Goal: Transaction & Acquisition: Purchase product/service

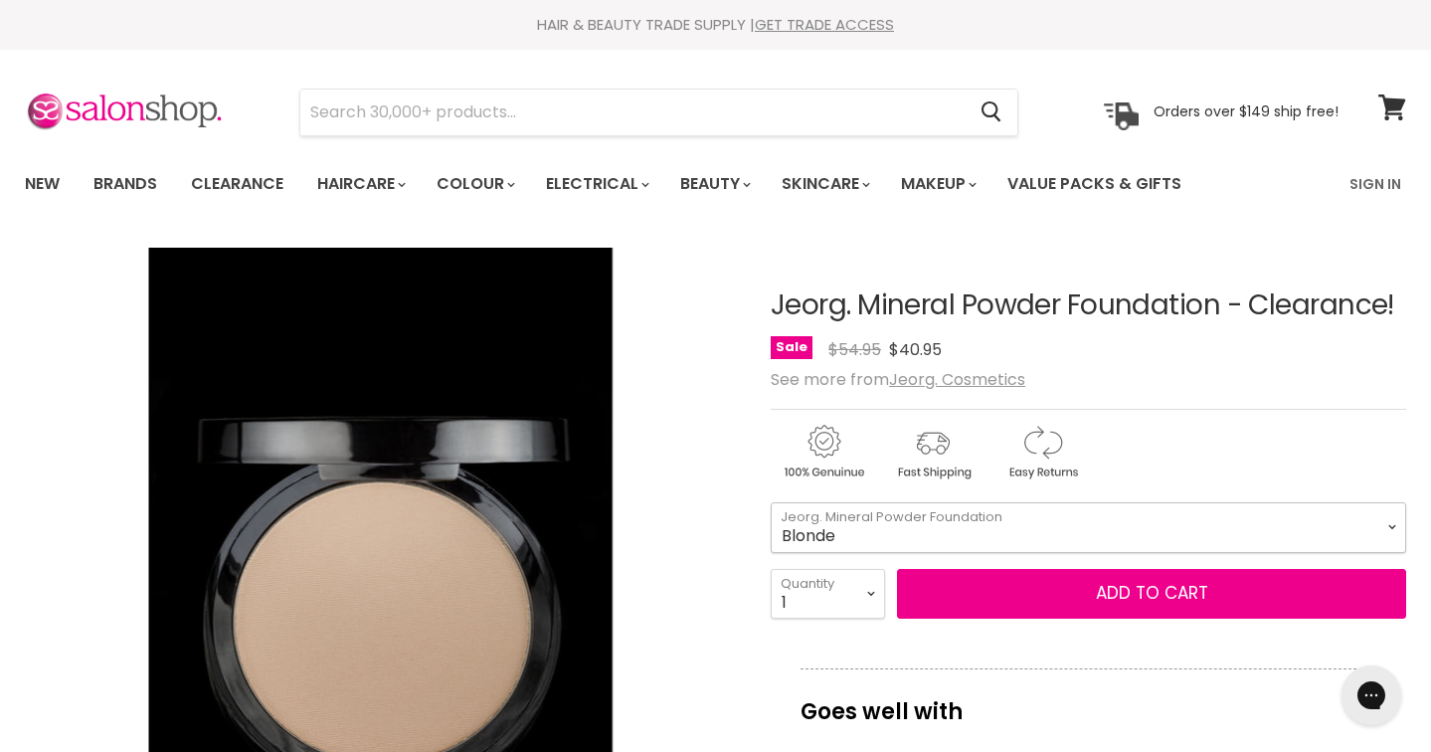
click at [1058, 534] on select "Blonde Cream Tender Sand" at bounding box center [1089, 527] width 636 height 50
click at [153, 183] on link "Brands" at bounding box center [125, 184] width 93 height 42
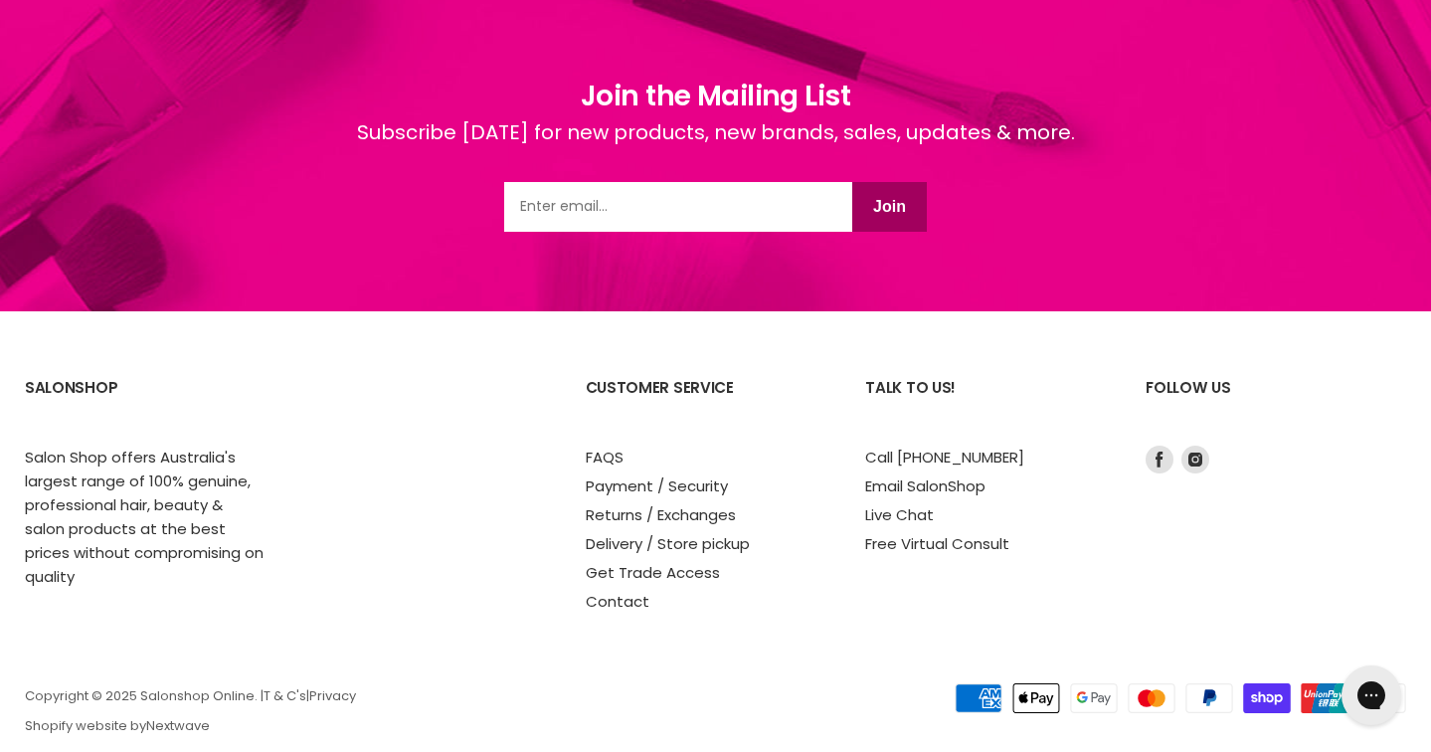
scroll to position [5216, 0]
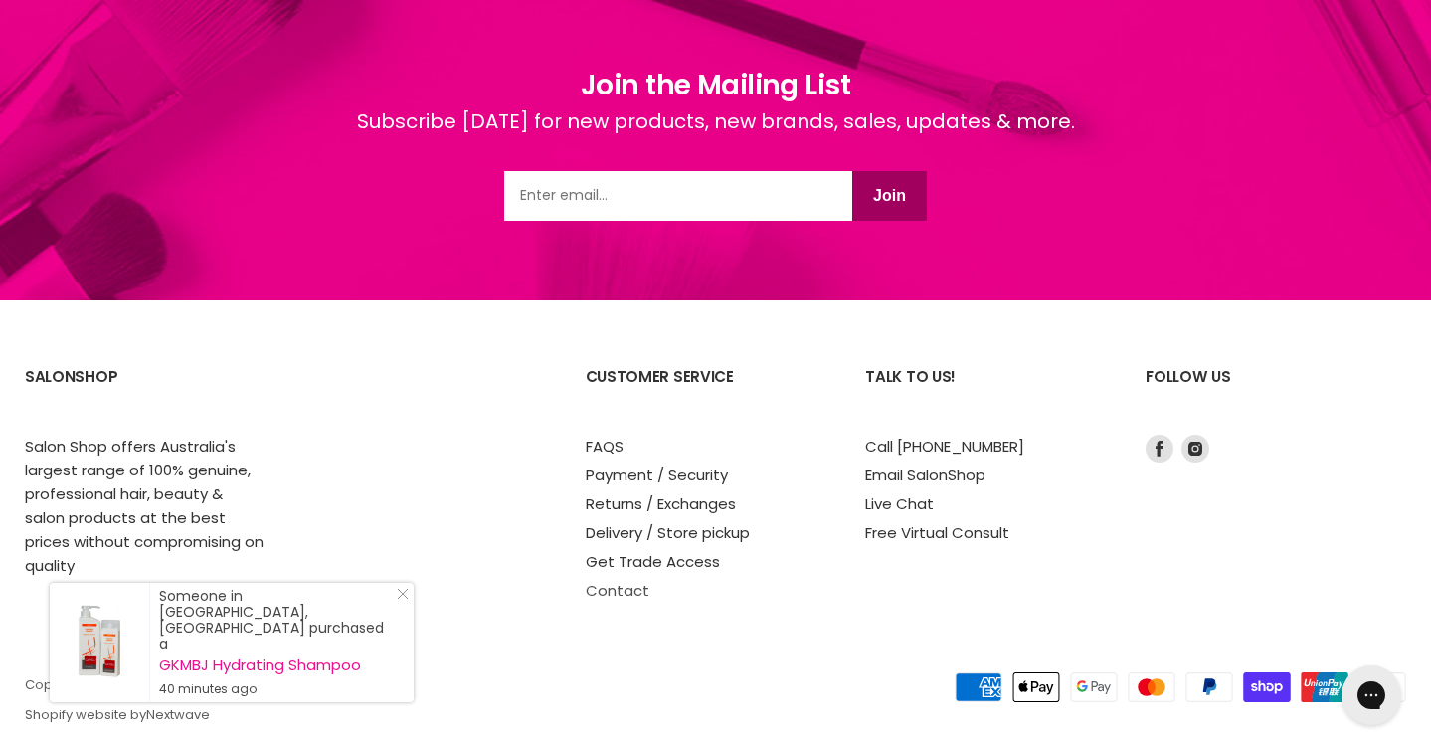
click at [606, 580] on link "Contact" at bounding box center [618, 590] width 64 height 21
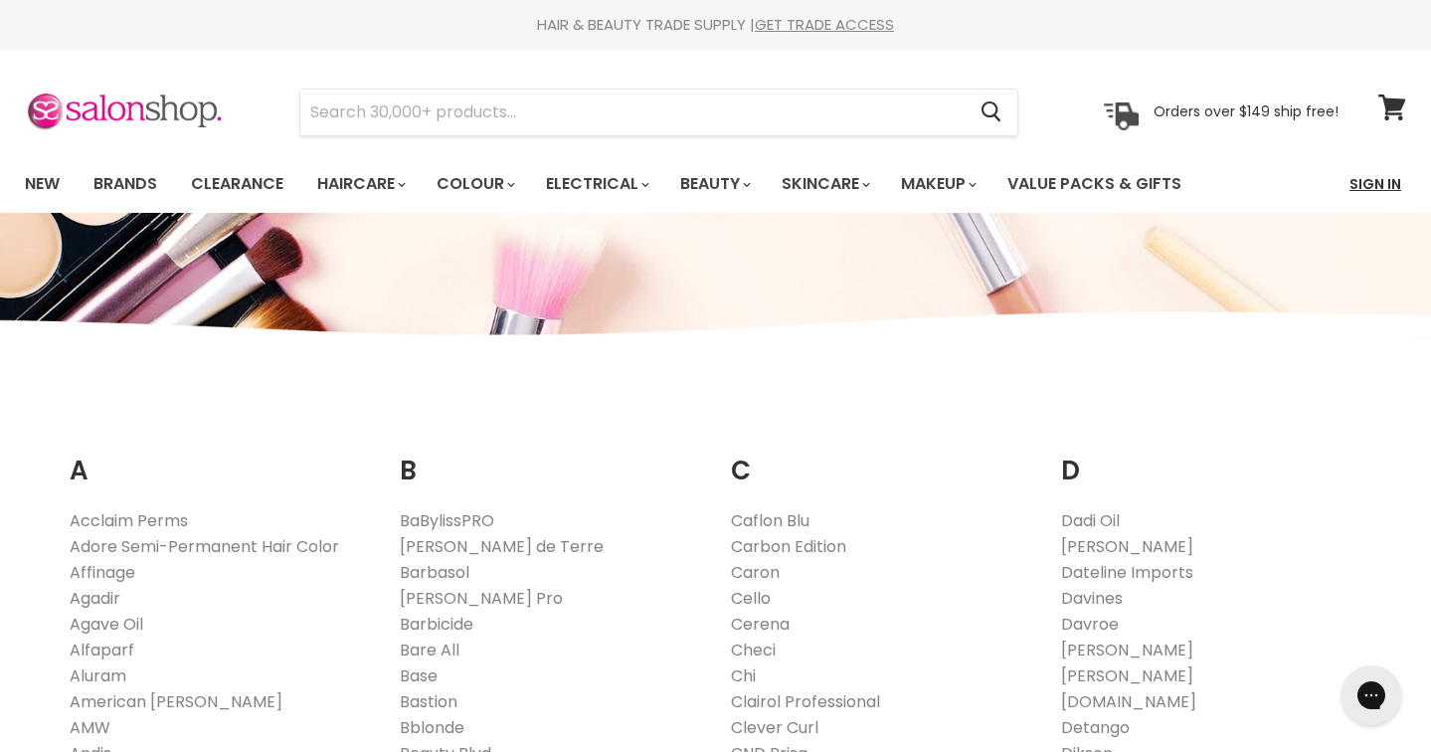
click at [1363, 187] on link "Sign In" at bounding box center [1376, 184] width 76 height 42
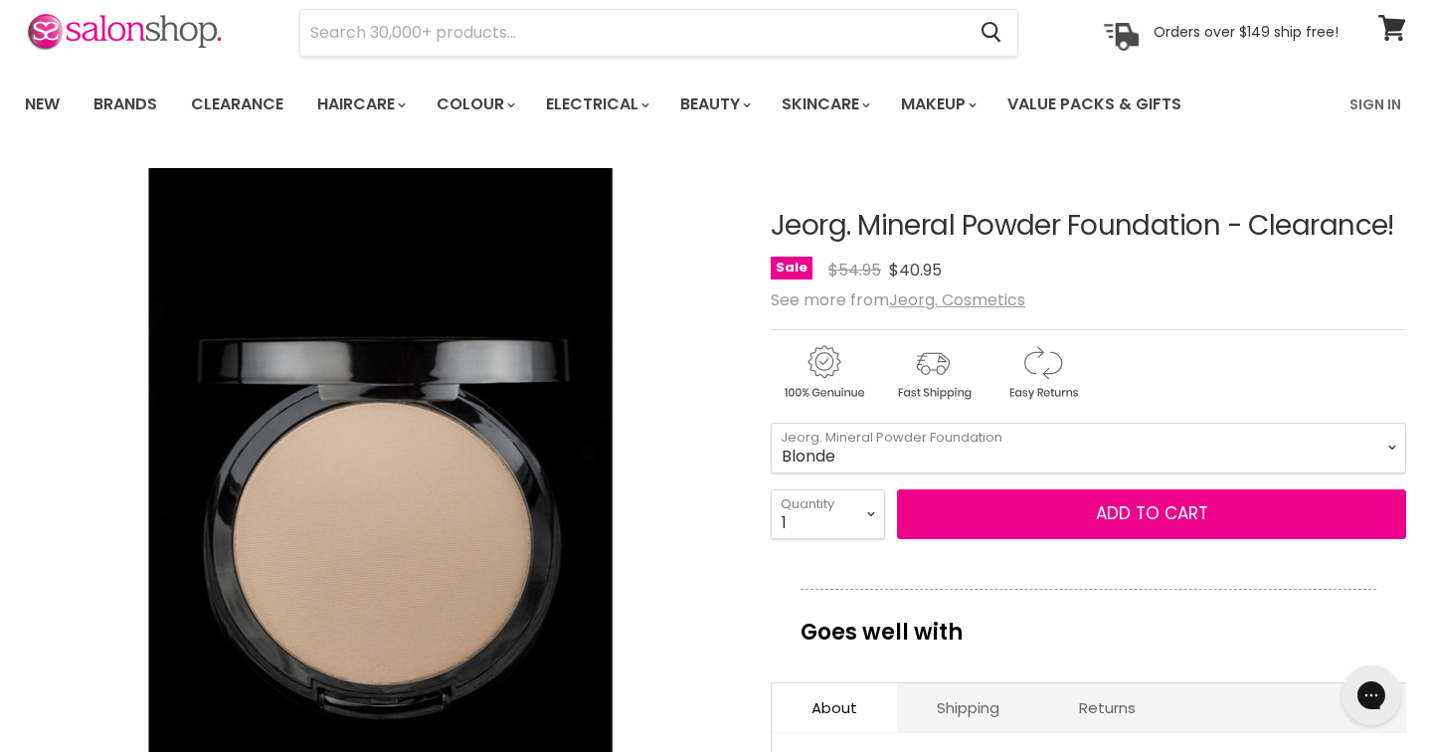
scroll to position [89, 0]
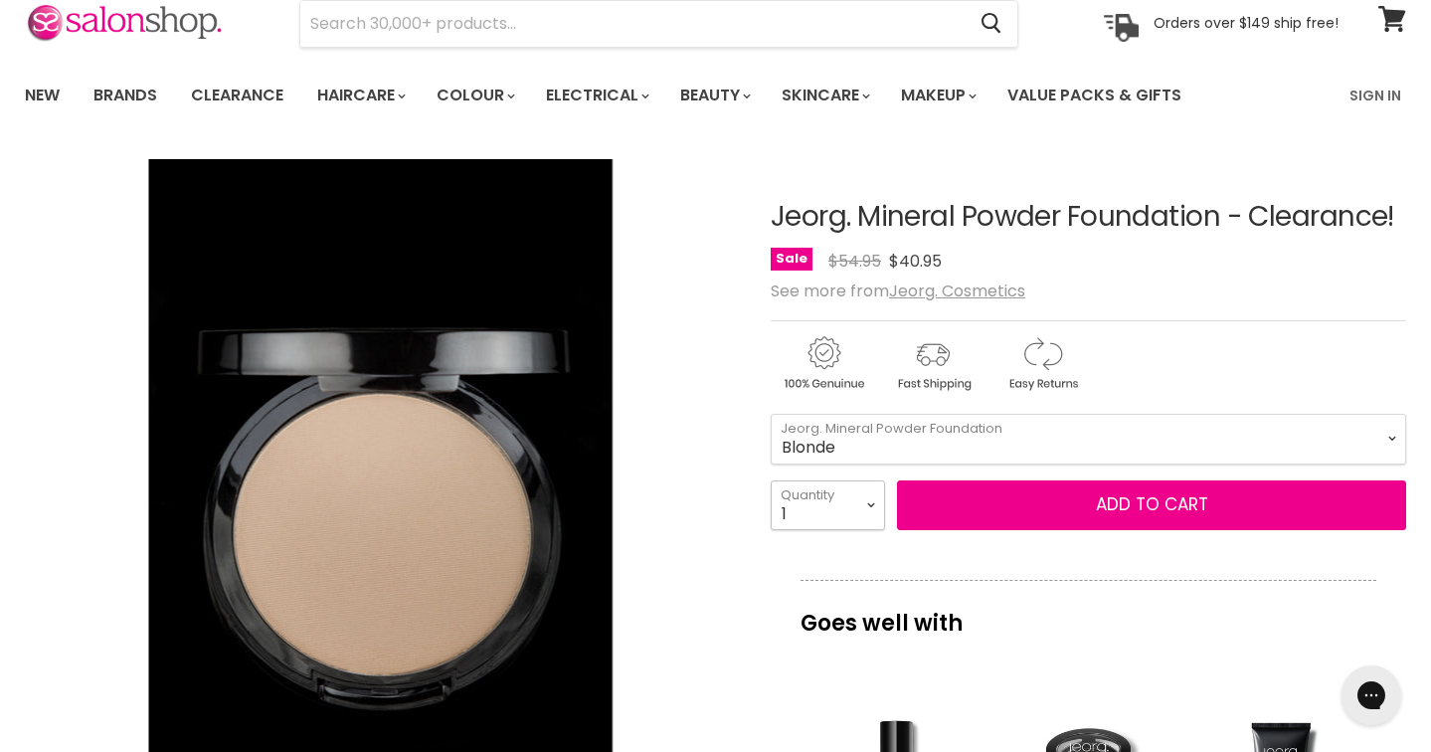
click at [856, 503] on select "1 2 3 4 5 6 7 8 9 10+" at bounding box center [828, 505] width 114 height 50
click at [870, 449] on select "Blonde Cream Tender Sand" at bounding box center [1089, 439] width 636 height 50
click at [1363, 91] on link "Sign In" at bounding box center [1376, 96] width 76 height 42
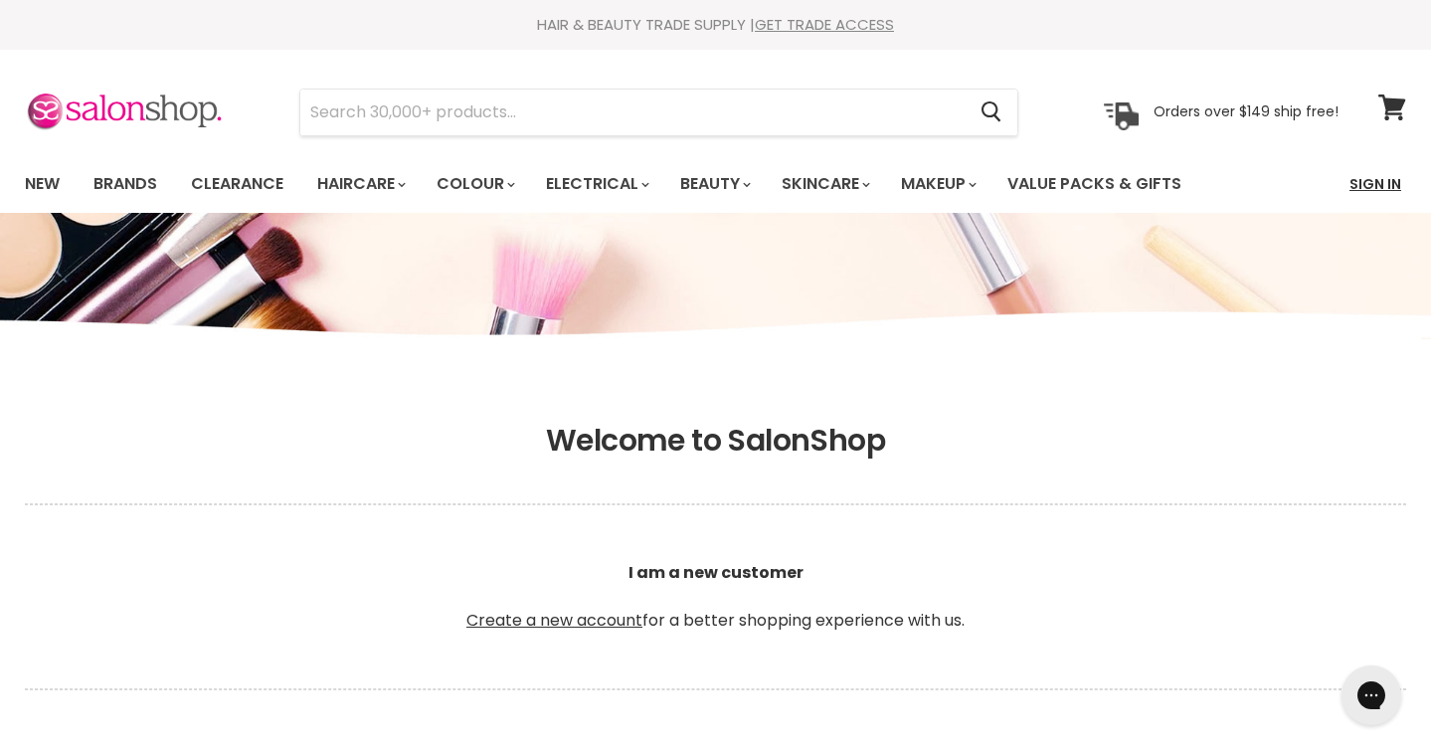
click at [1391, 185] on link "Sign In" at bounding box center [1376, 184] width 76 height 42
click at [544, 624] on link "Create a new account" at bounding box center [554, 620] width 176 height 23
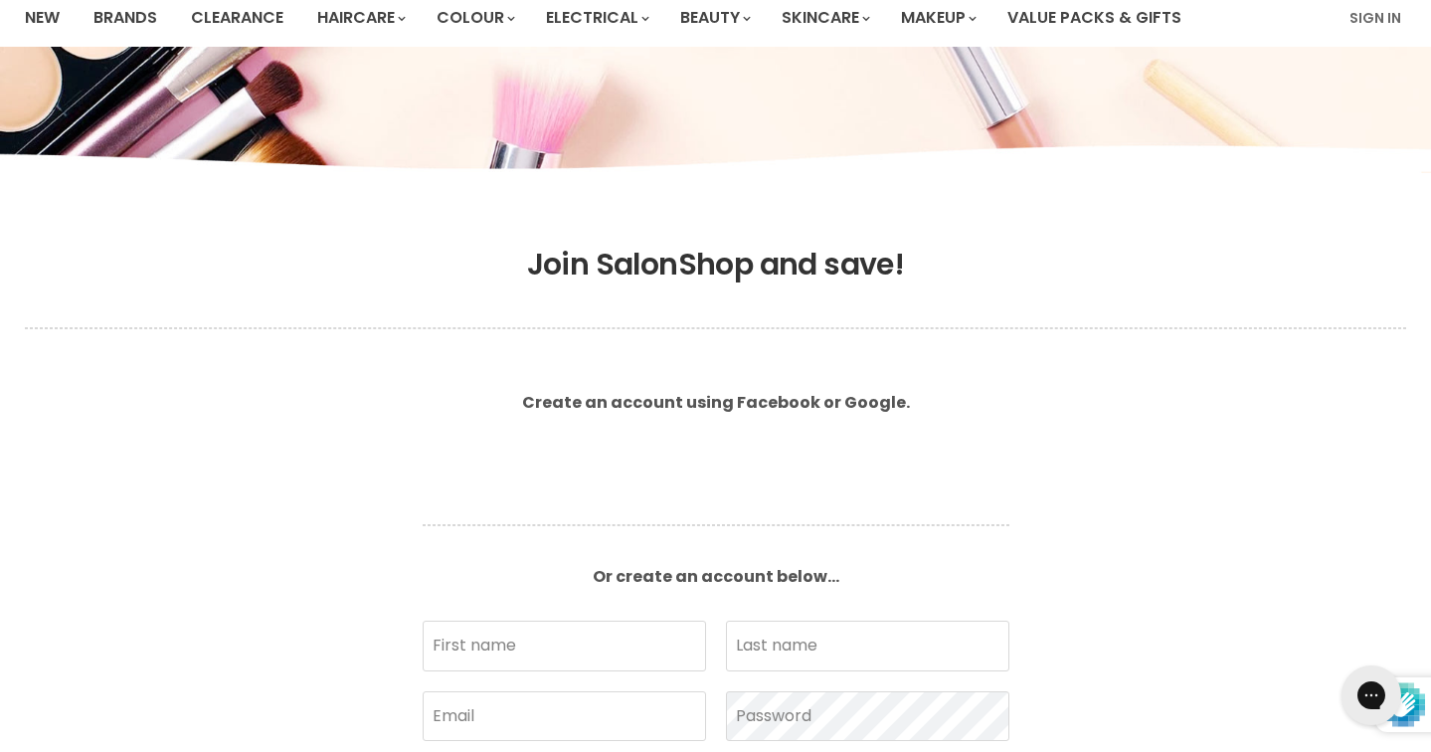
scroll to position [445, 0]
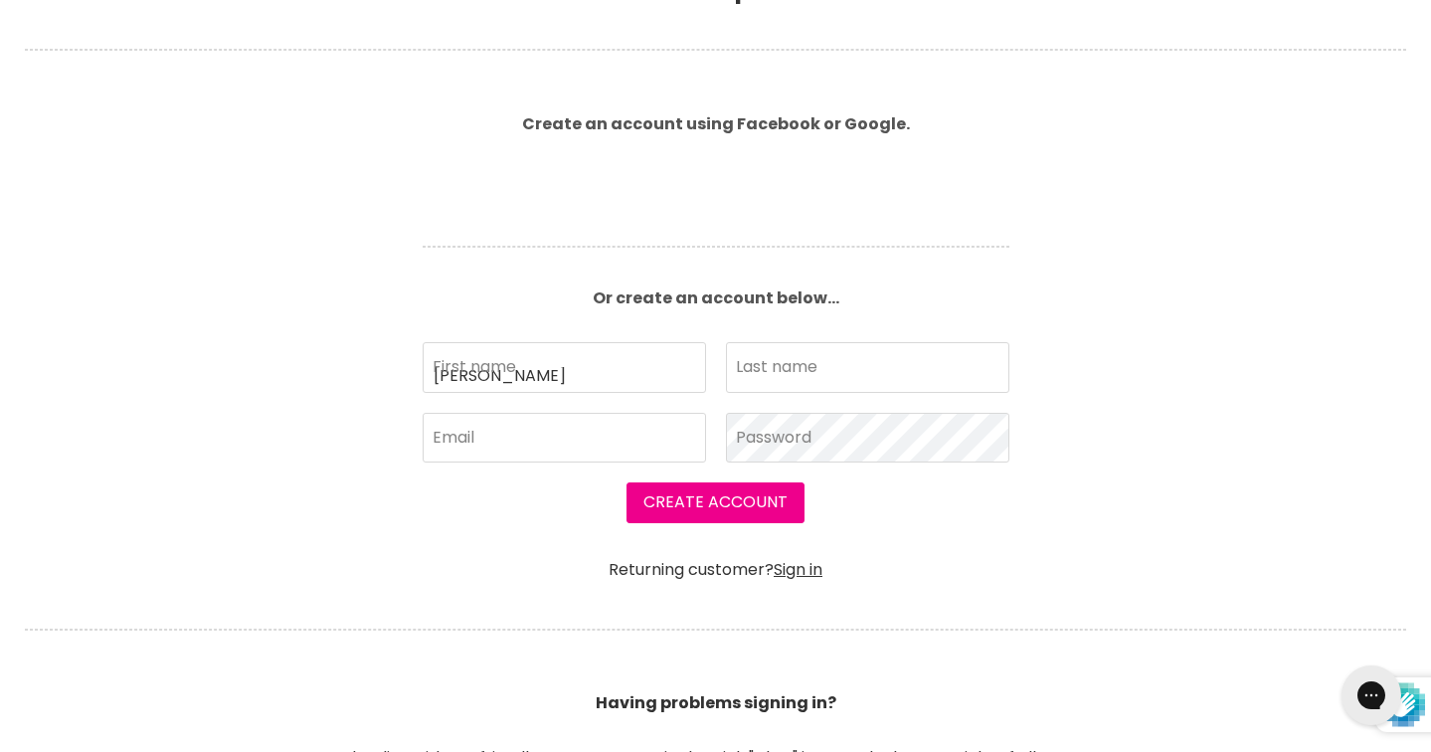
type input "[PERSON_NAME]"
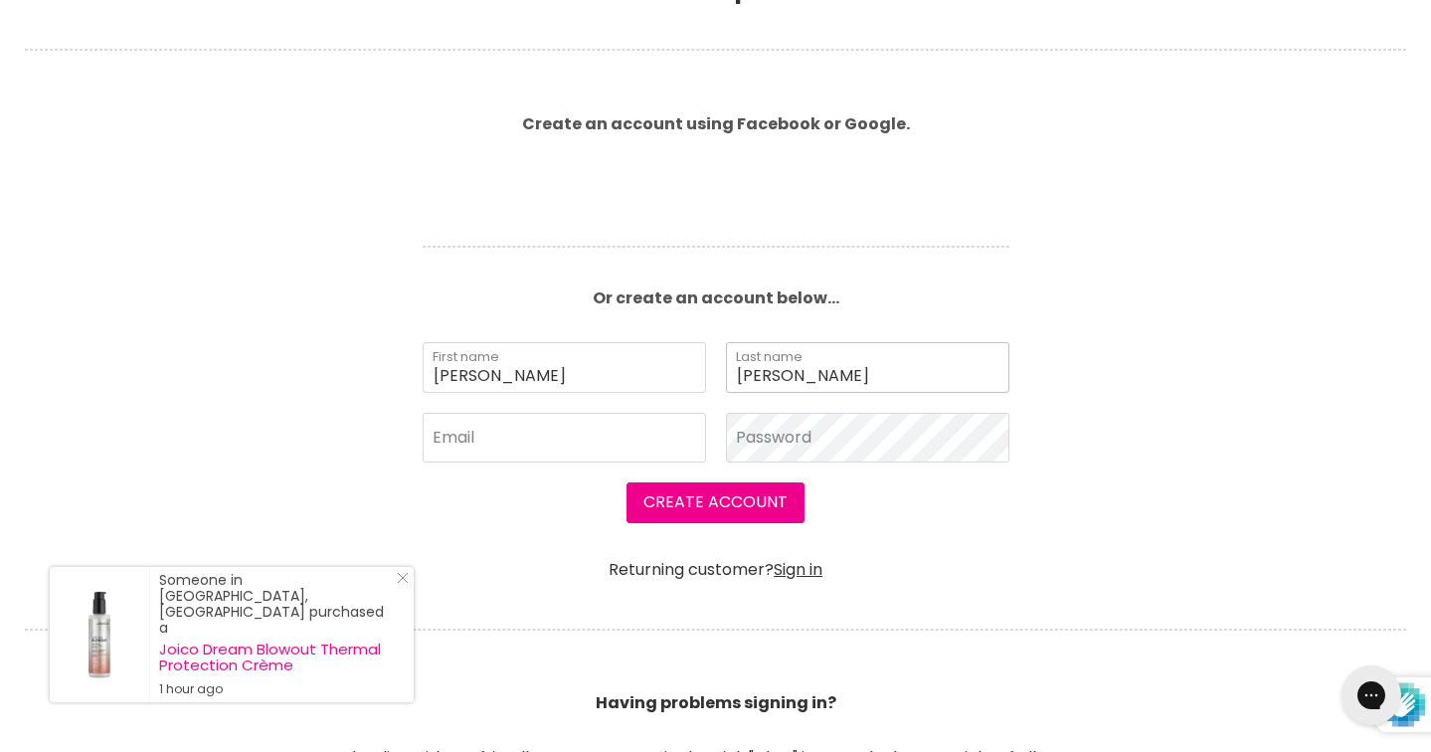
type input "[PERSON_NAME]"
click at [509, 455] on input "Email" at bounding box center [564, 438] width 283 height 50
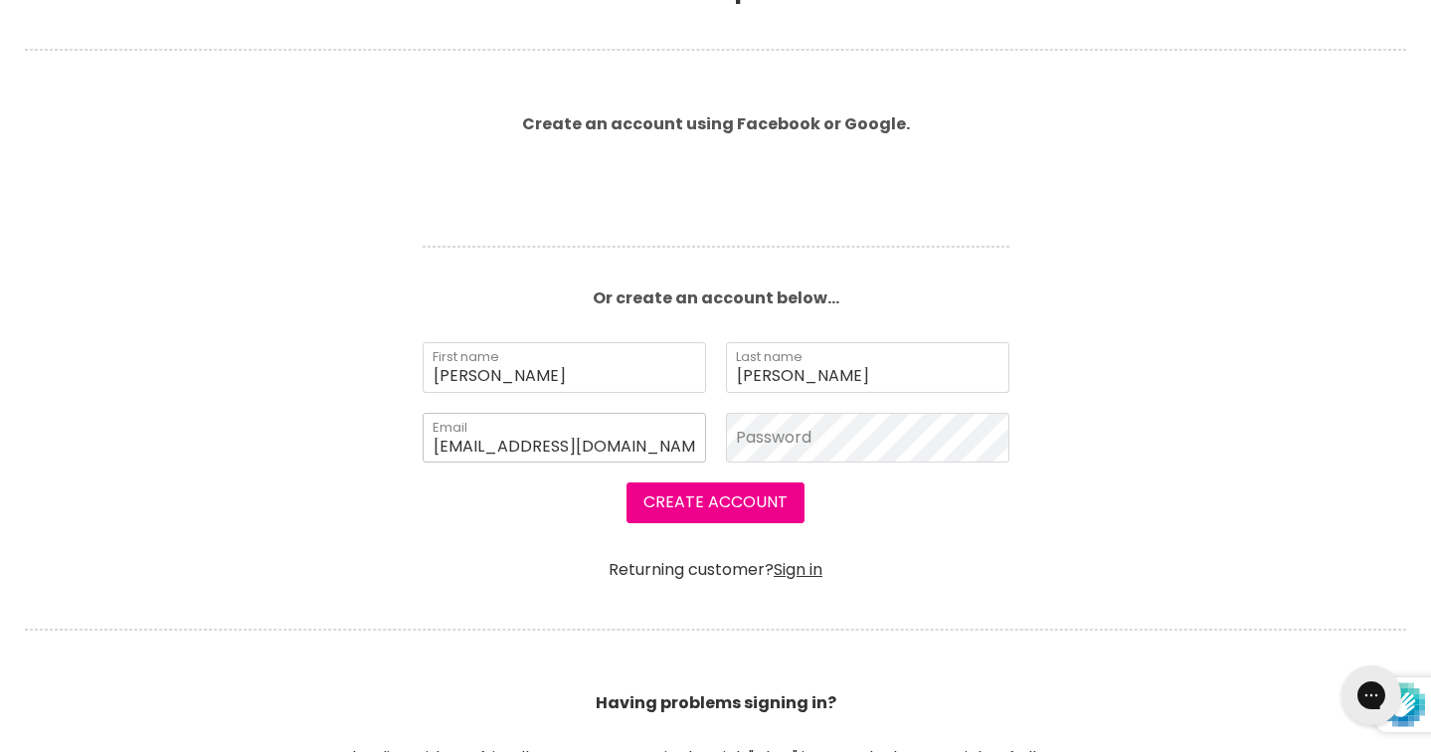
type input "nessoandrade22@gmail.com"
click at [783, 486] on button "Create Account" at bounding box center [716, 502] width 178 height 40
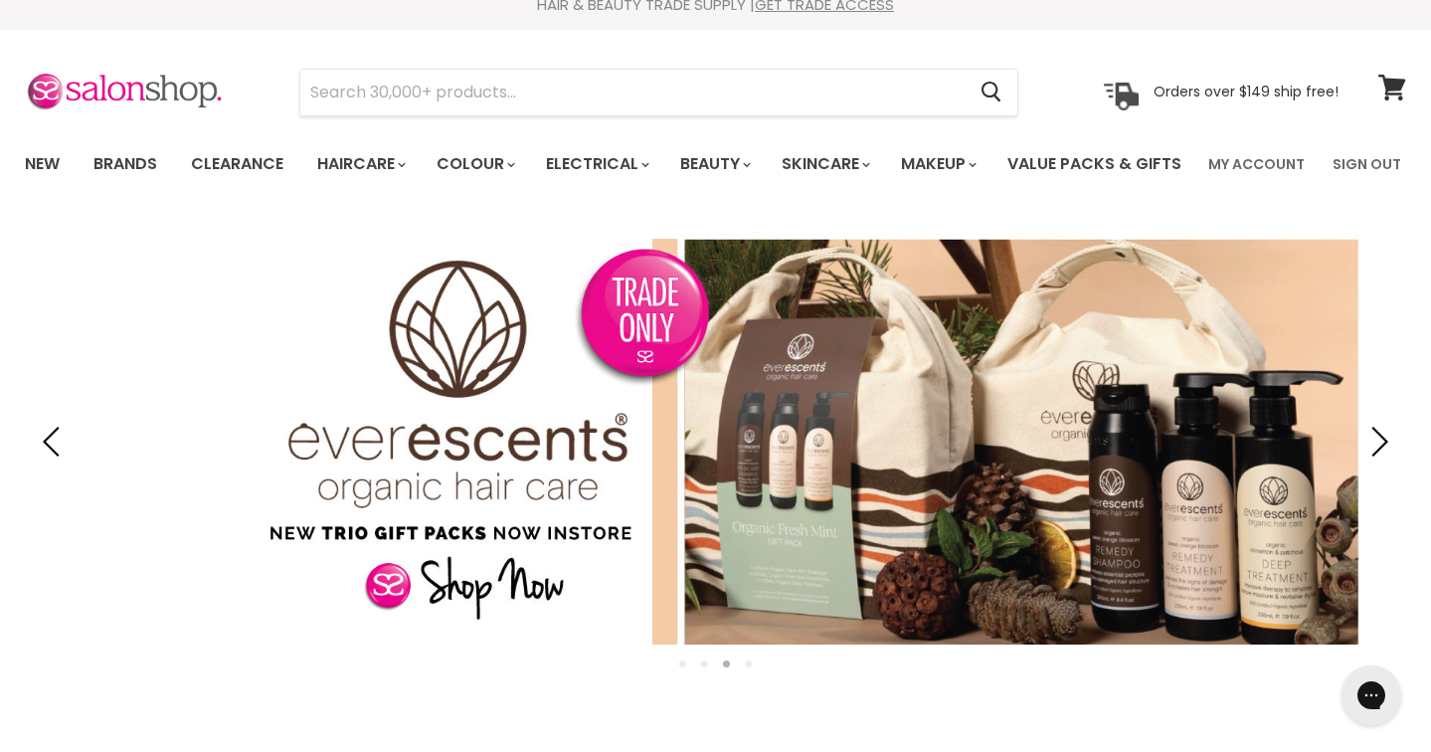
scroll to position [21, 0]
click at [128, 169] on link "Brands" at bounding box center [125, 163] width 93 height 42
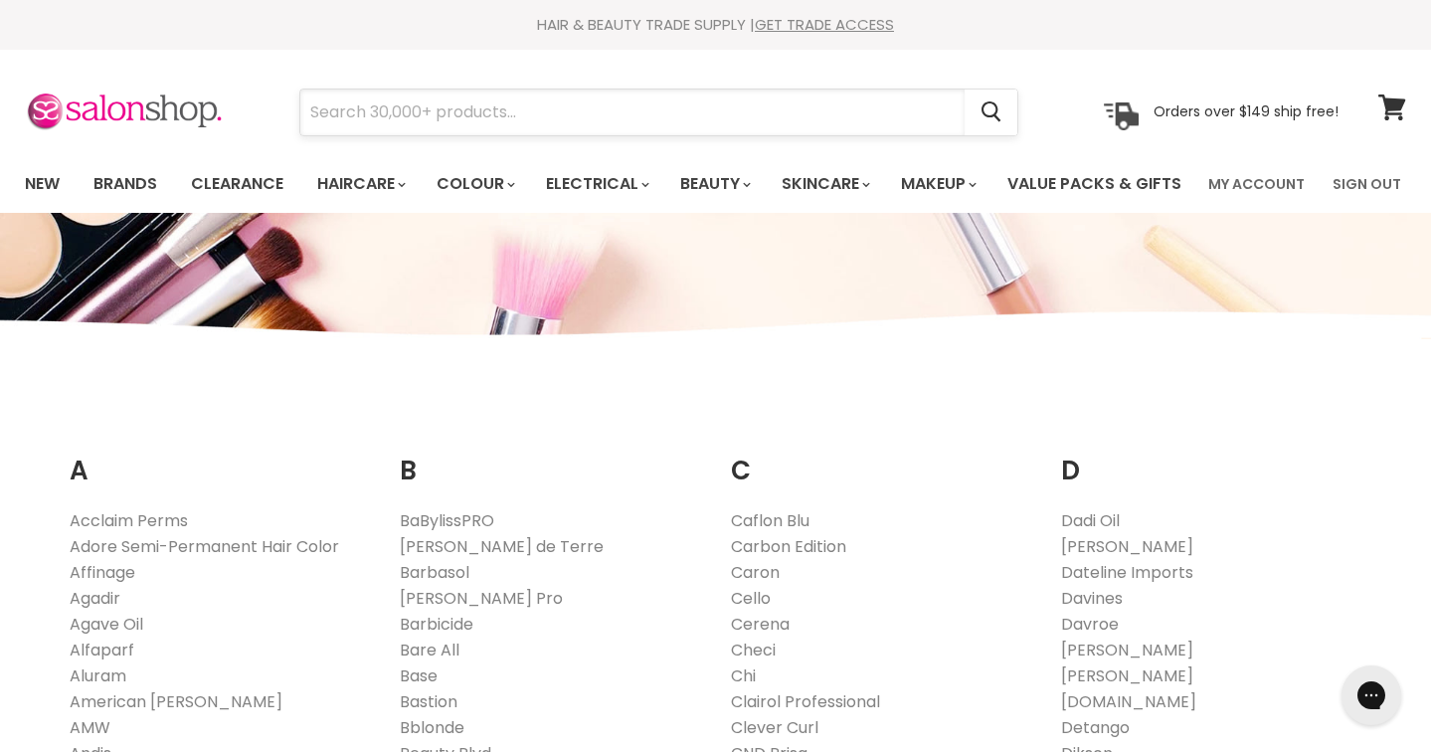
click at [472, 117] on input "Search" at bounding box center [632, 113] width 664 height 46
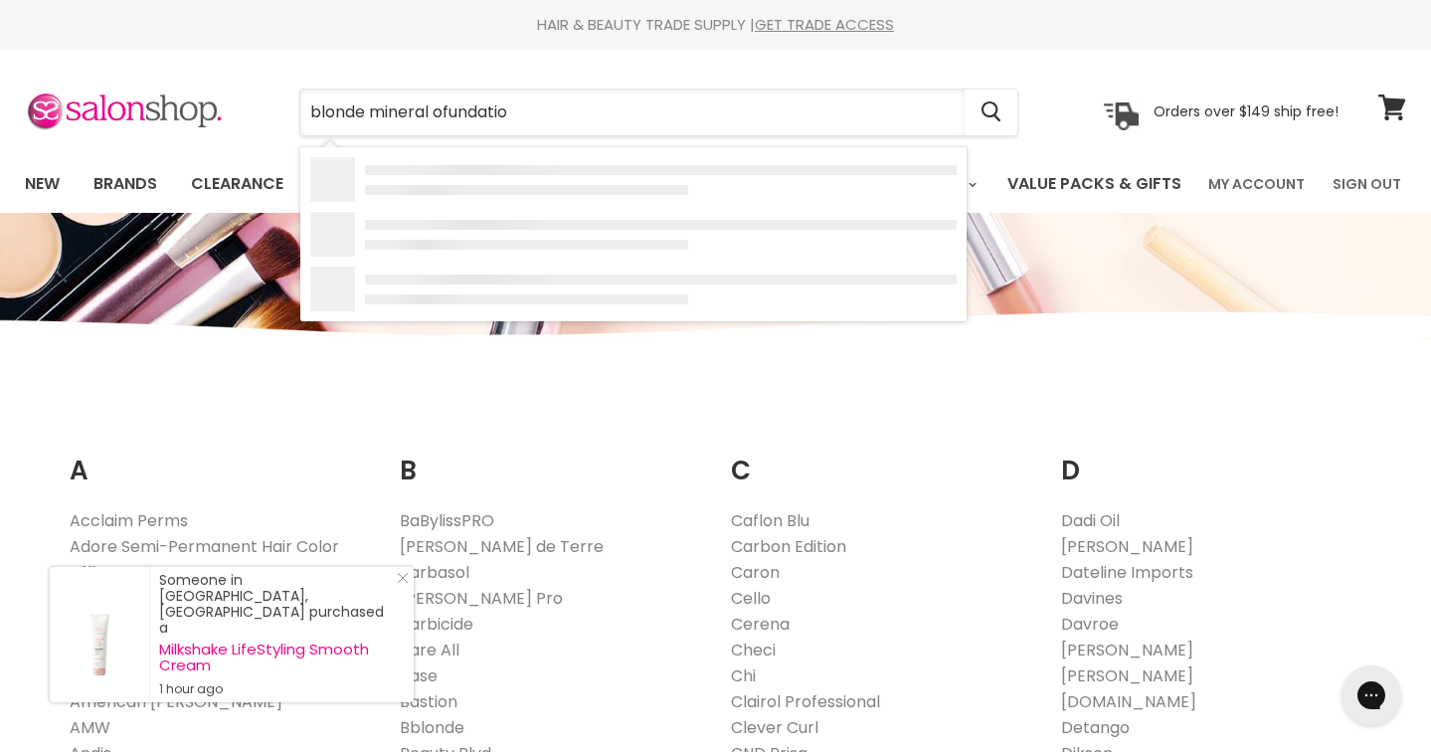
type input "blonde mineral ofundation"
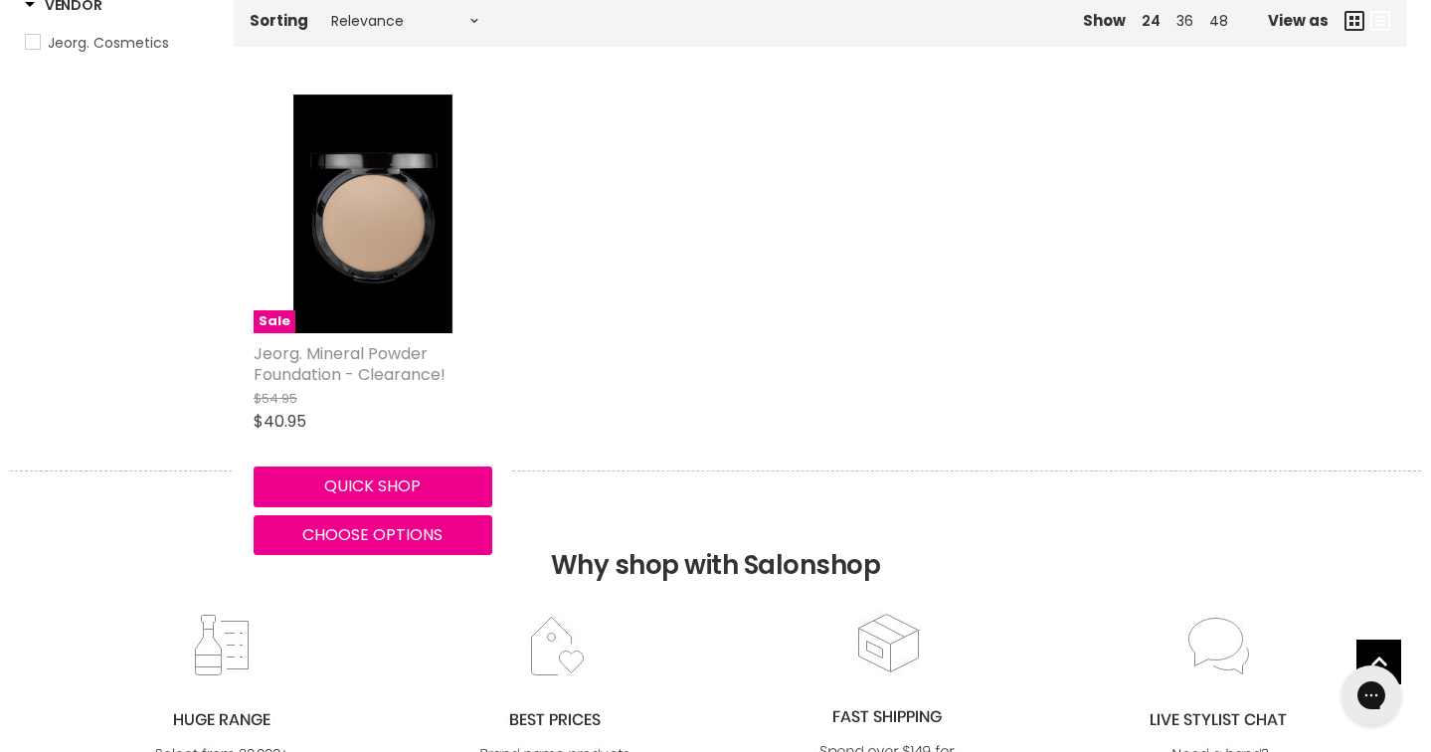
click at [383, 386] on link "Jeorg. Mineral Powder Foundation - Clearance!" at bounding box center [350, 364] width 192 height 44
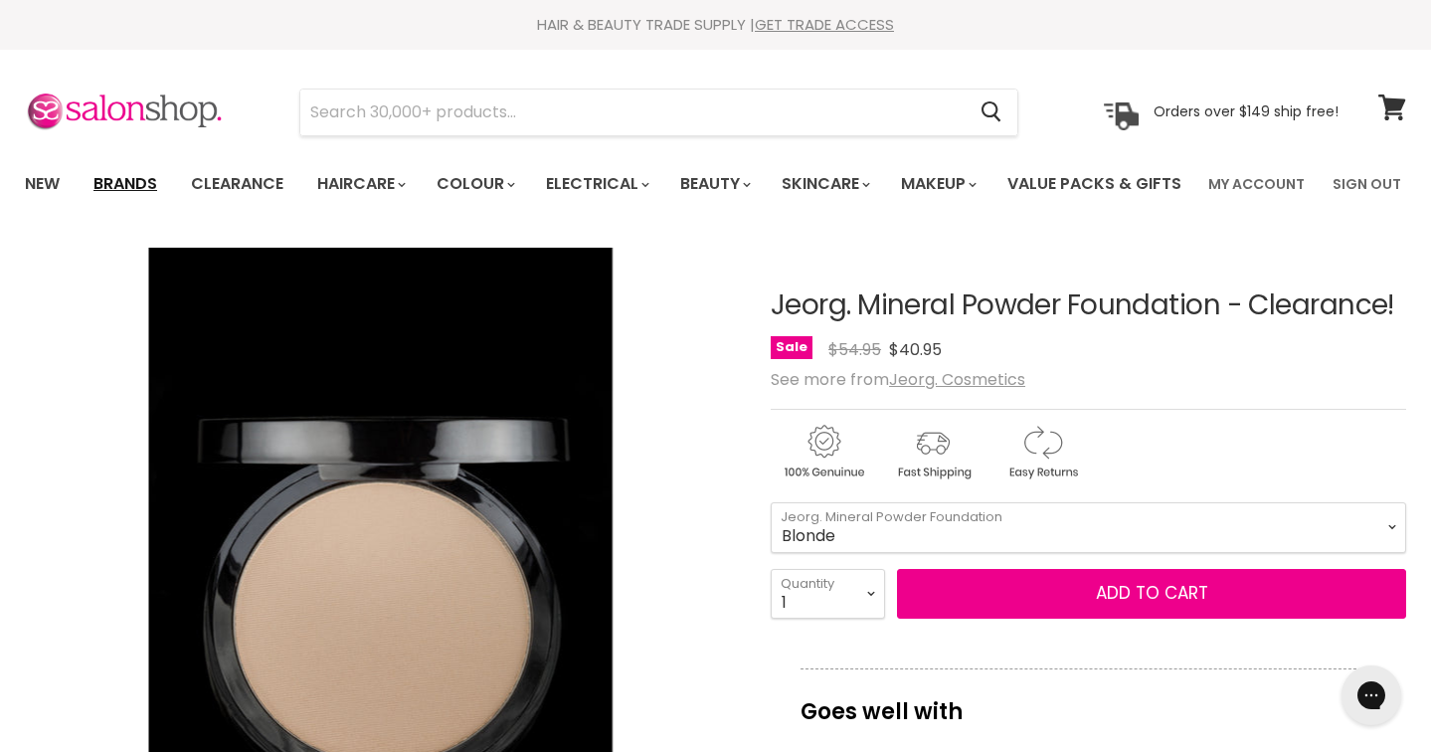
click at [132, 195] on link "Brands" at bounding box center [125, 184] width 93 height 42
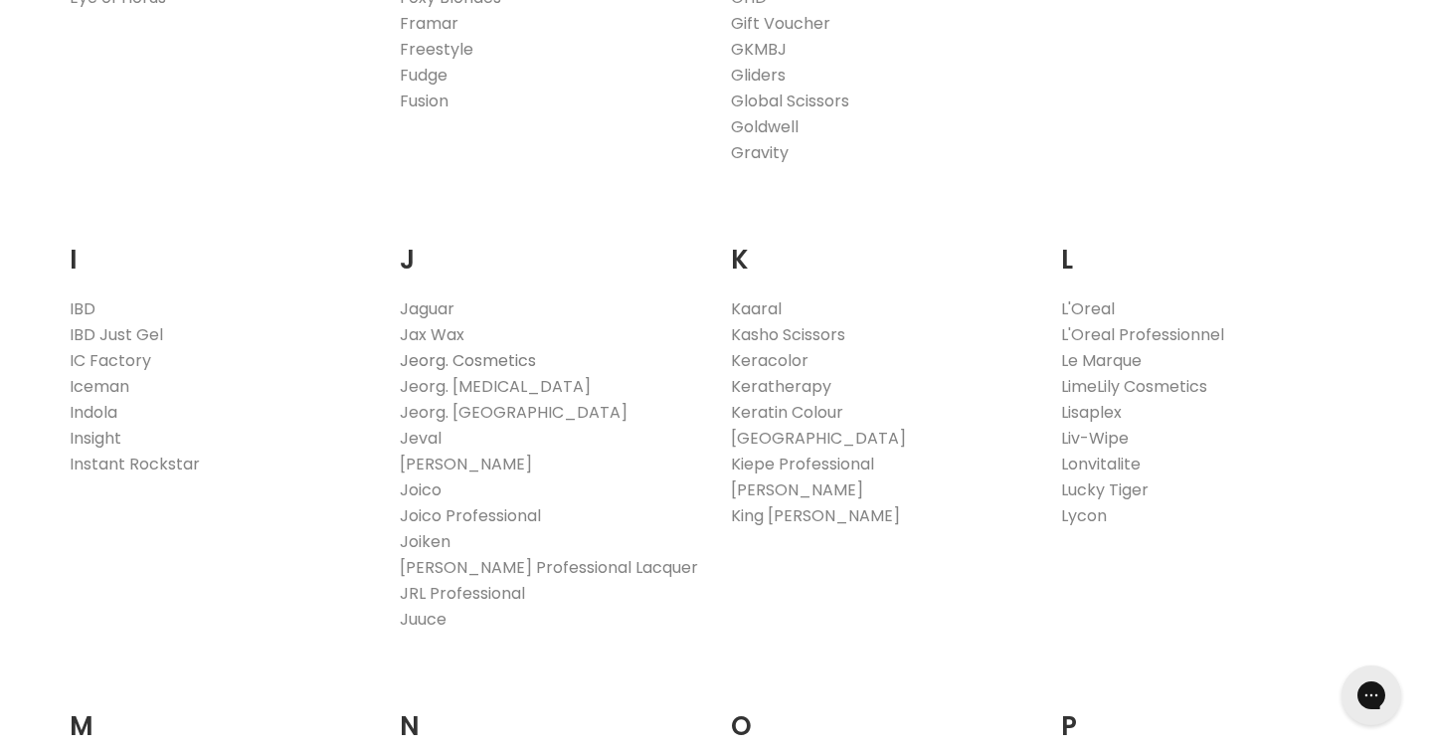
click at [459, 372] on link "Jeorg. Cosmetics" at bounding box center [468, 360] width 136 height 23
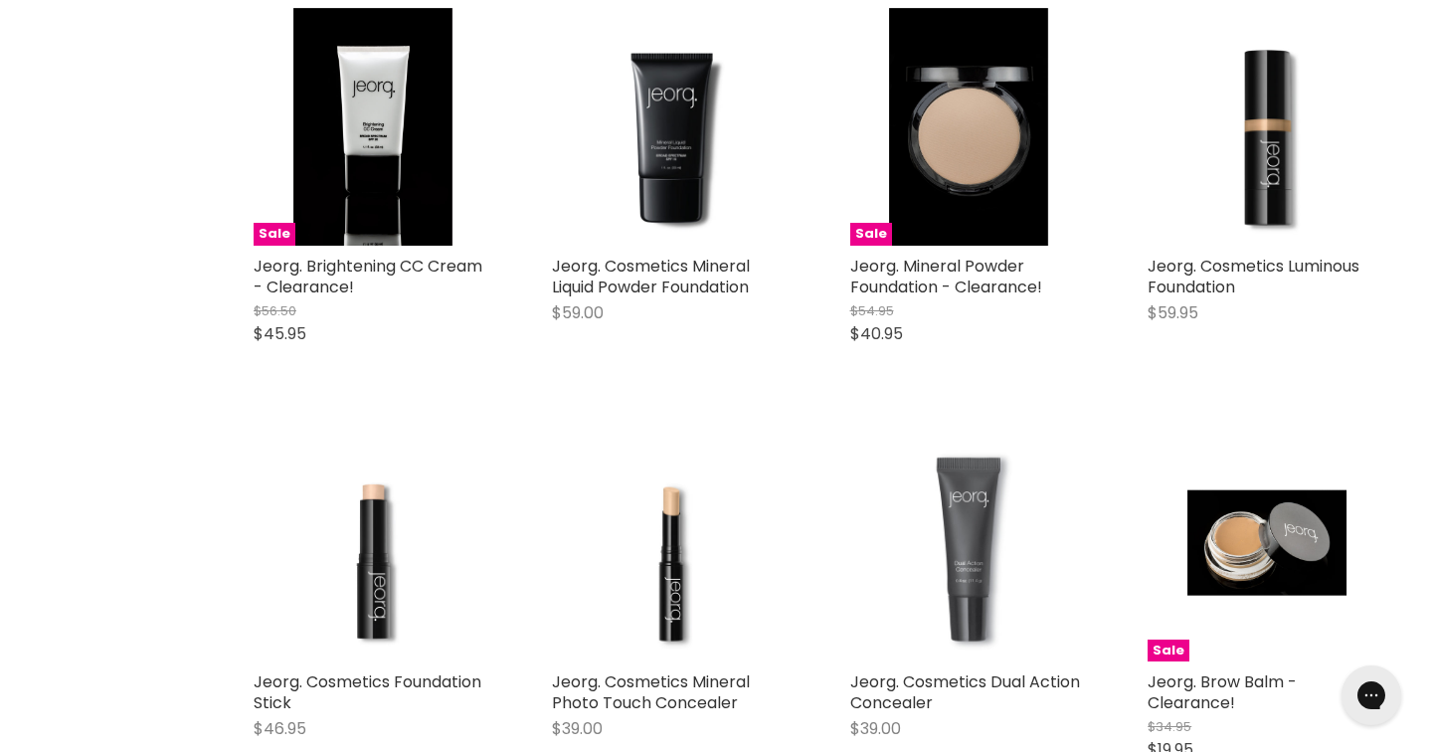
scroll to position [2628, 0]
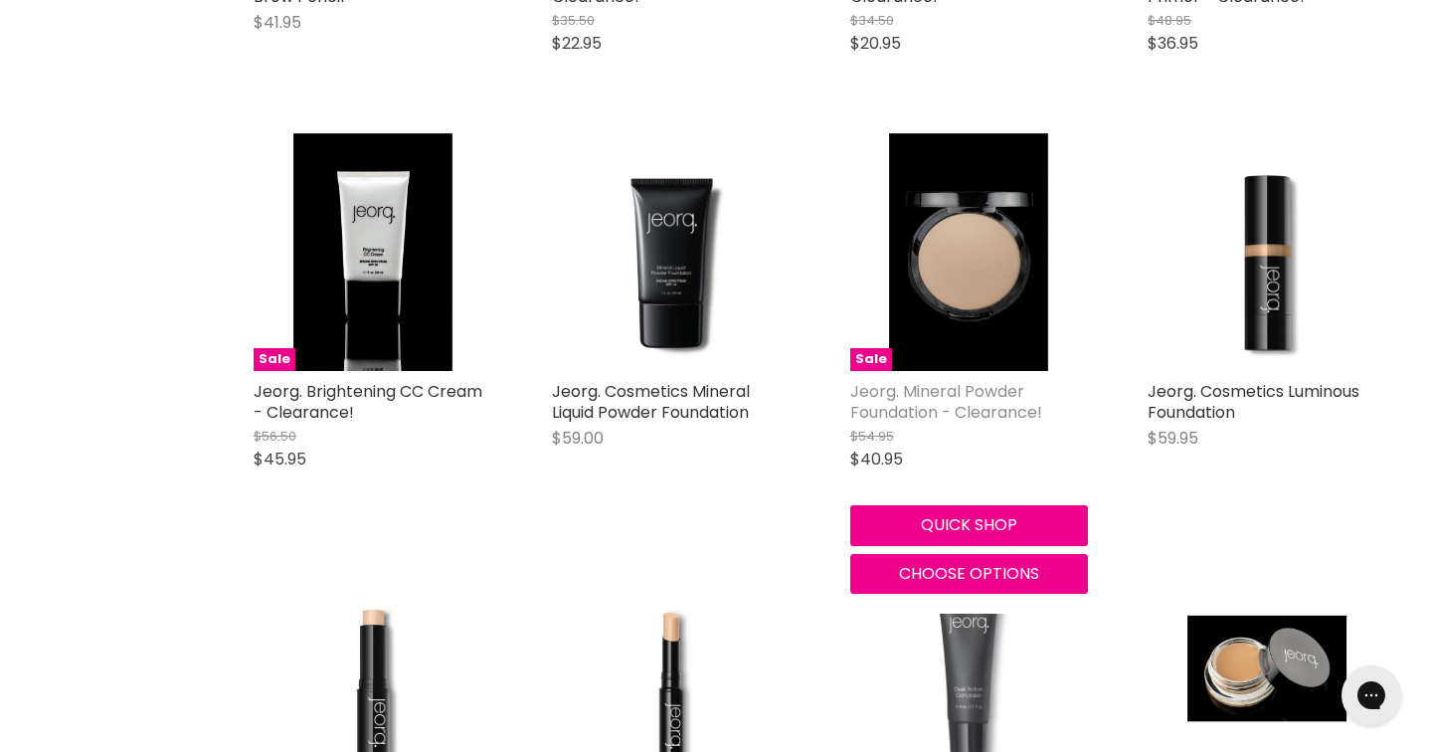
click at [995, 424] on link "Jeorg. Mineral Powder Foundation - Clearance!" at bounding box center [946, 402] width 192 height 44
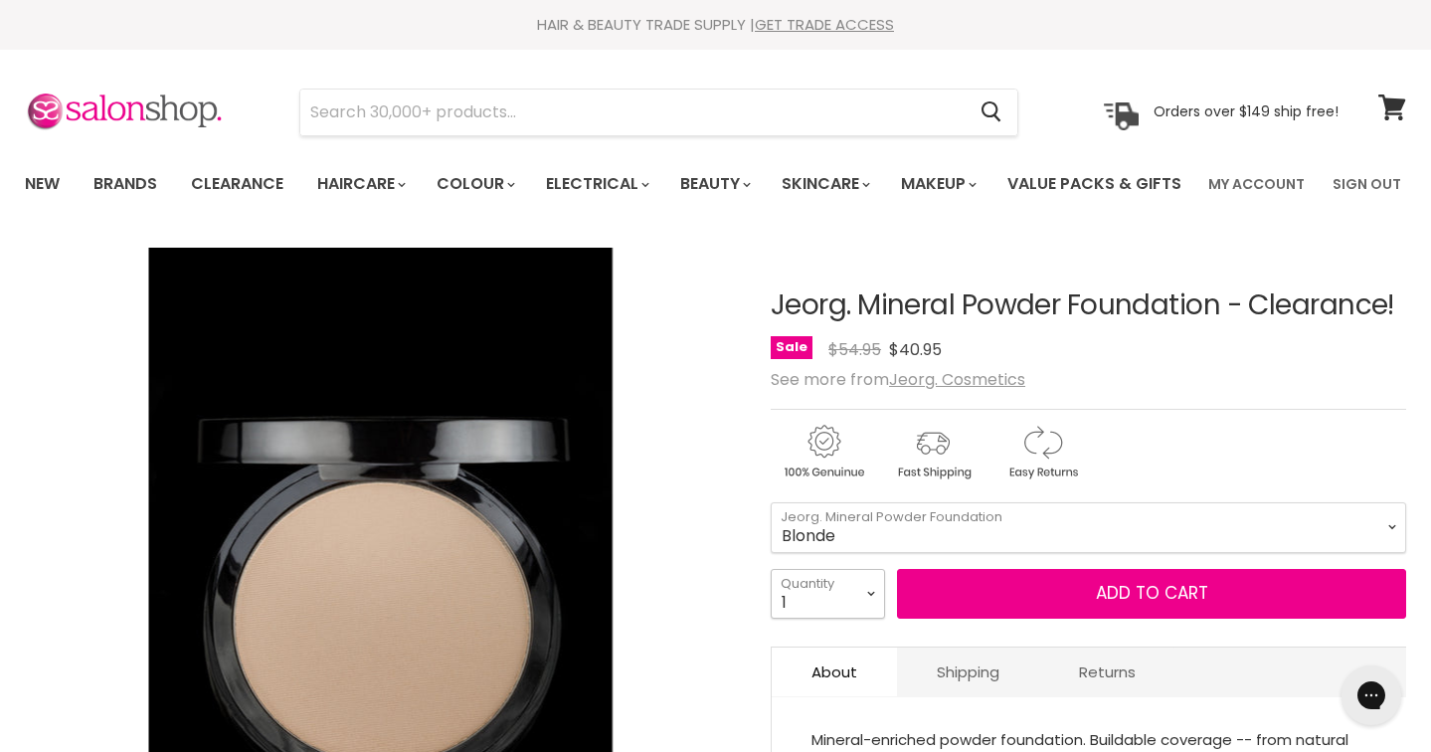
click at [876, 619] on select "1 2 3 4 5 6 7 8 9 10+" at bounding box center [828, 594] width 114 height 50
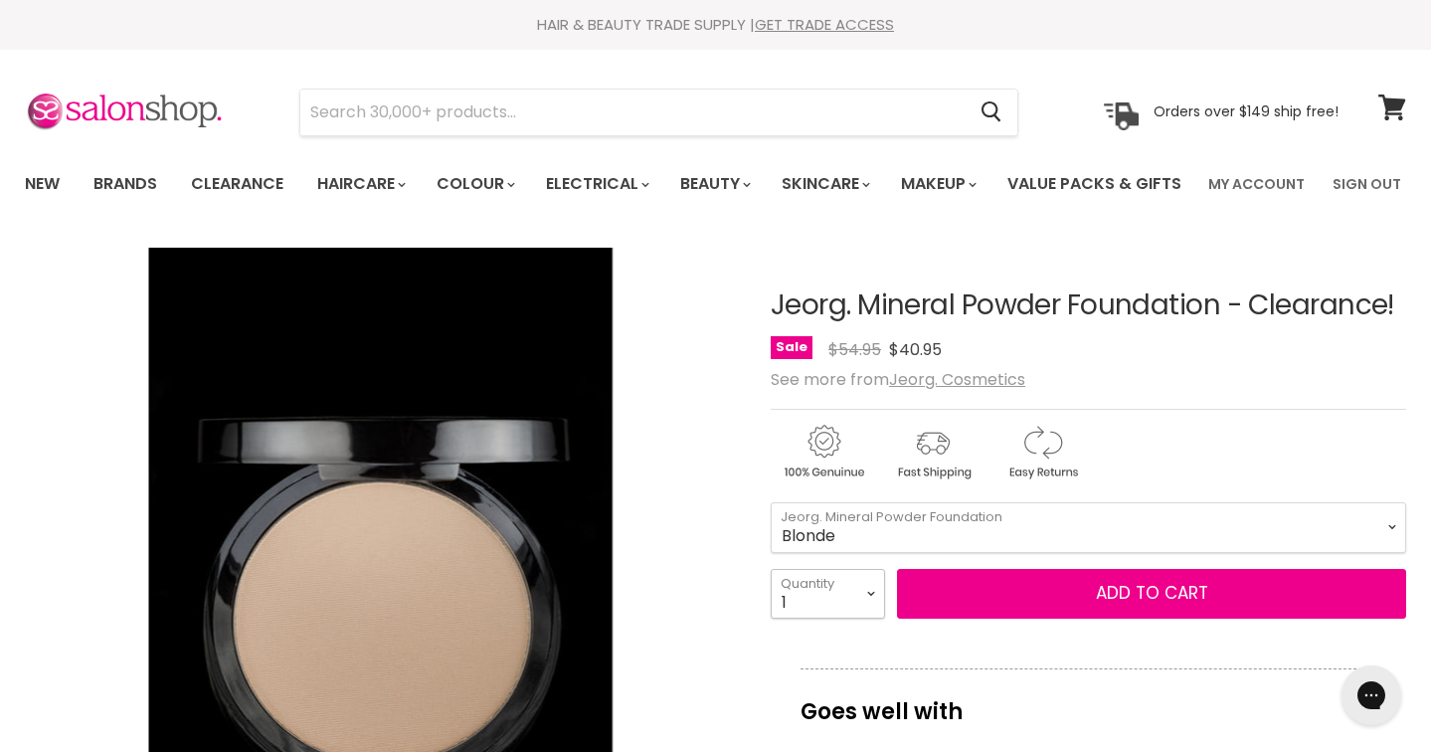
select select "3"
click at [771, 619] on select "1 2 3 4 5 6 7 8 9 10+" at bounding box center [828, 594] width 114 height 50
type input "3"
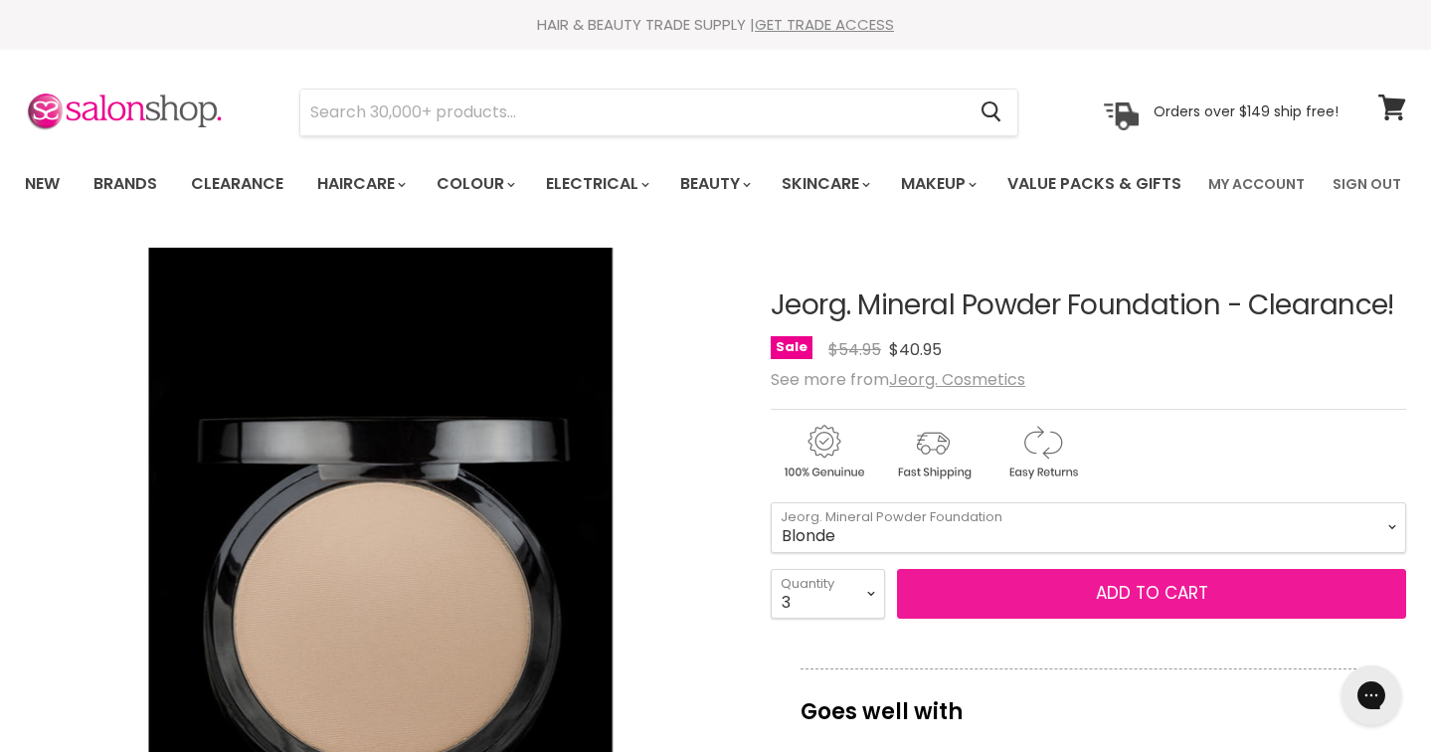
click at [1079, 619] on button "Add to cart" at bounding box center [1151, 594] width 509 height 50
click at [1134, 605] on span "Add to cart" at bounding box center [1152, 593] width 112 height 24
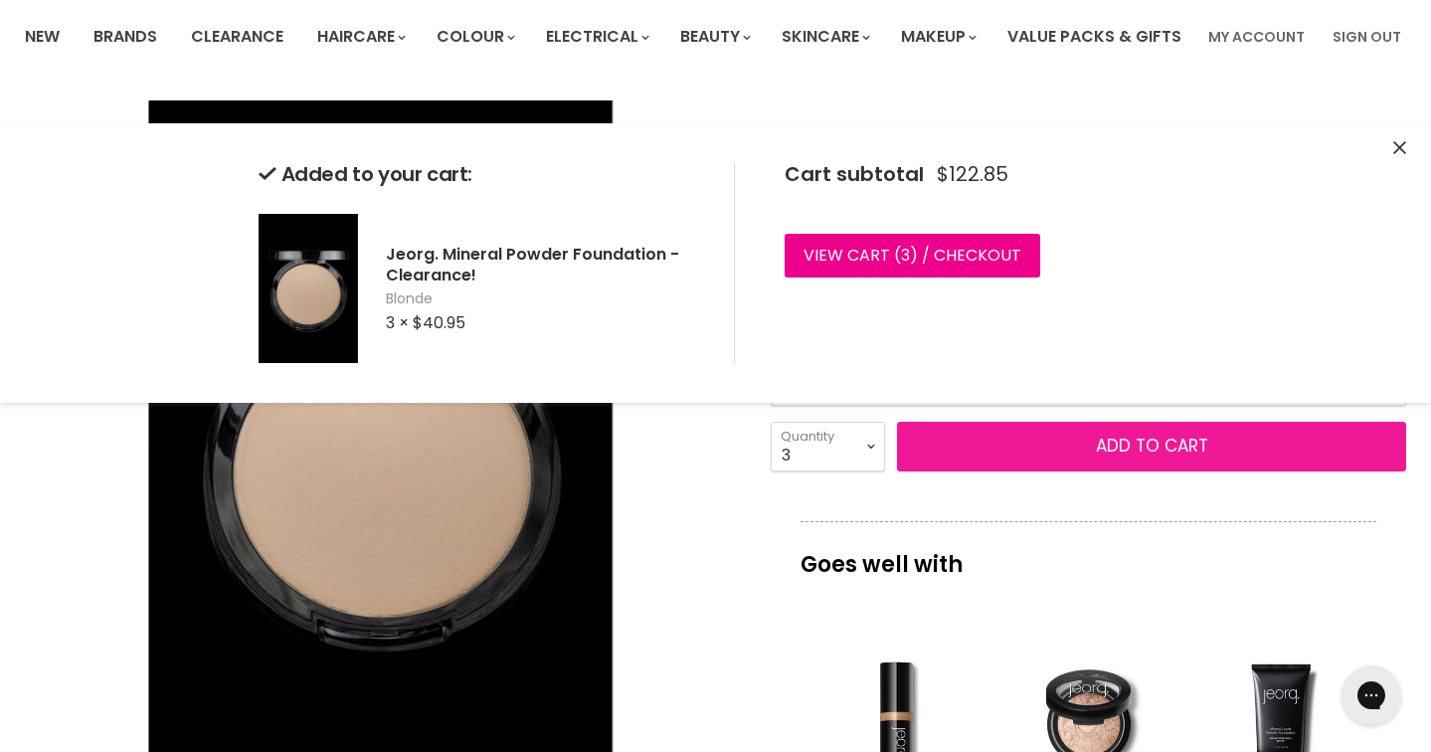
scroll to position [147, 0]
click at [1154, 457] on span "Add to cart" at bounding box center [1152, 446] width 112 height 24
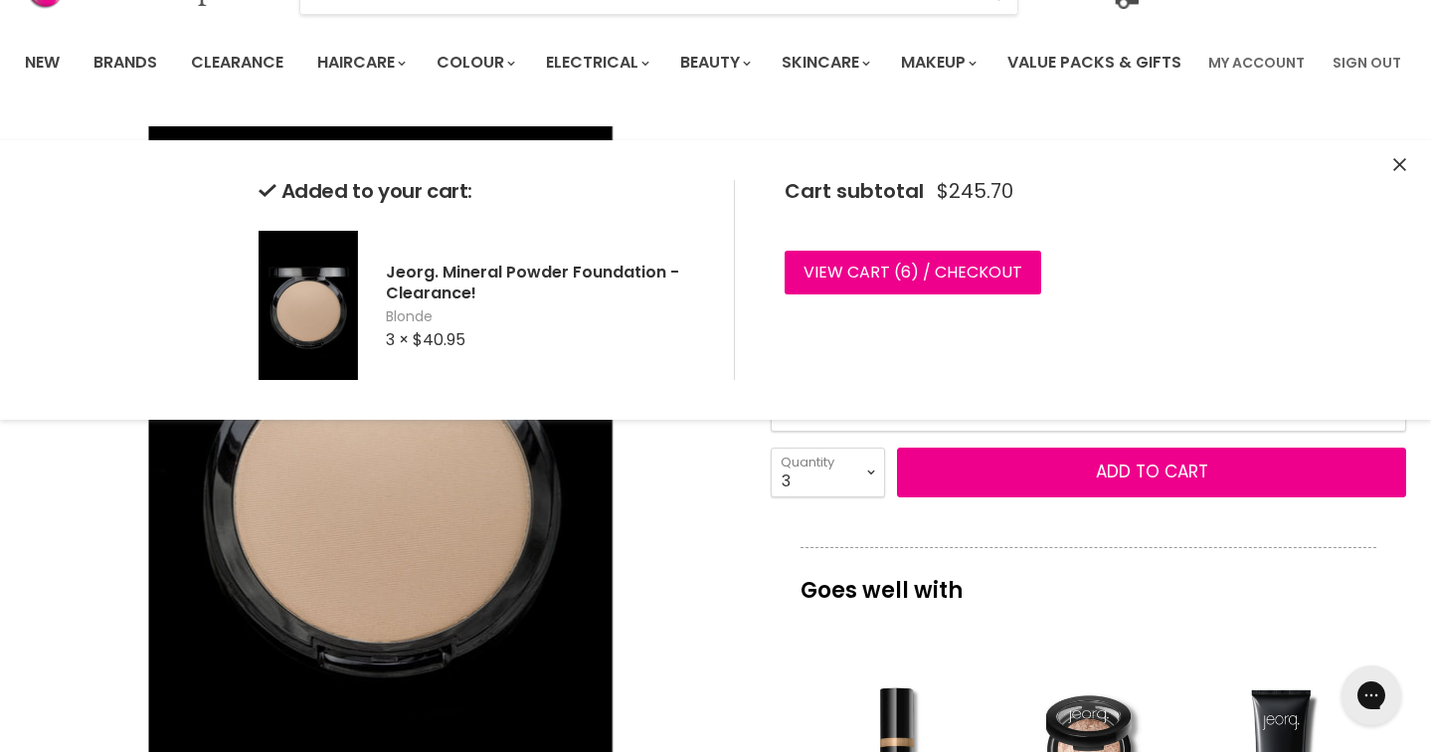
scroll to position [105, 0]
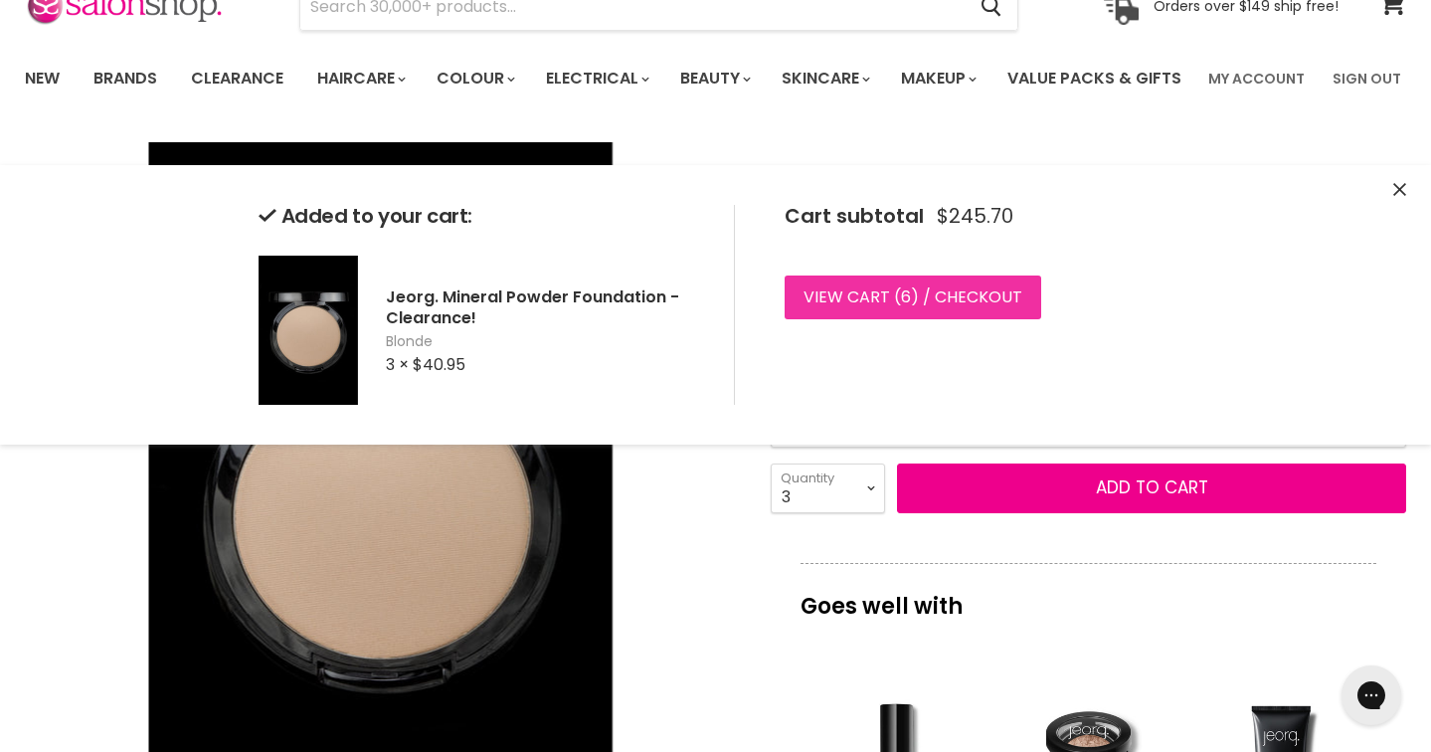
click at [904, 282] on link "View cart ( 6 ) / Checkout" at bounding box center [913, 297] width 257 height 44
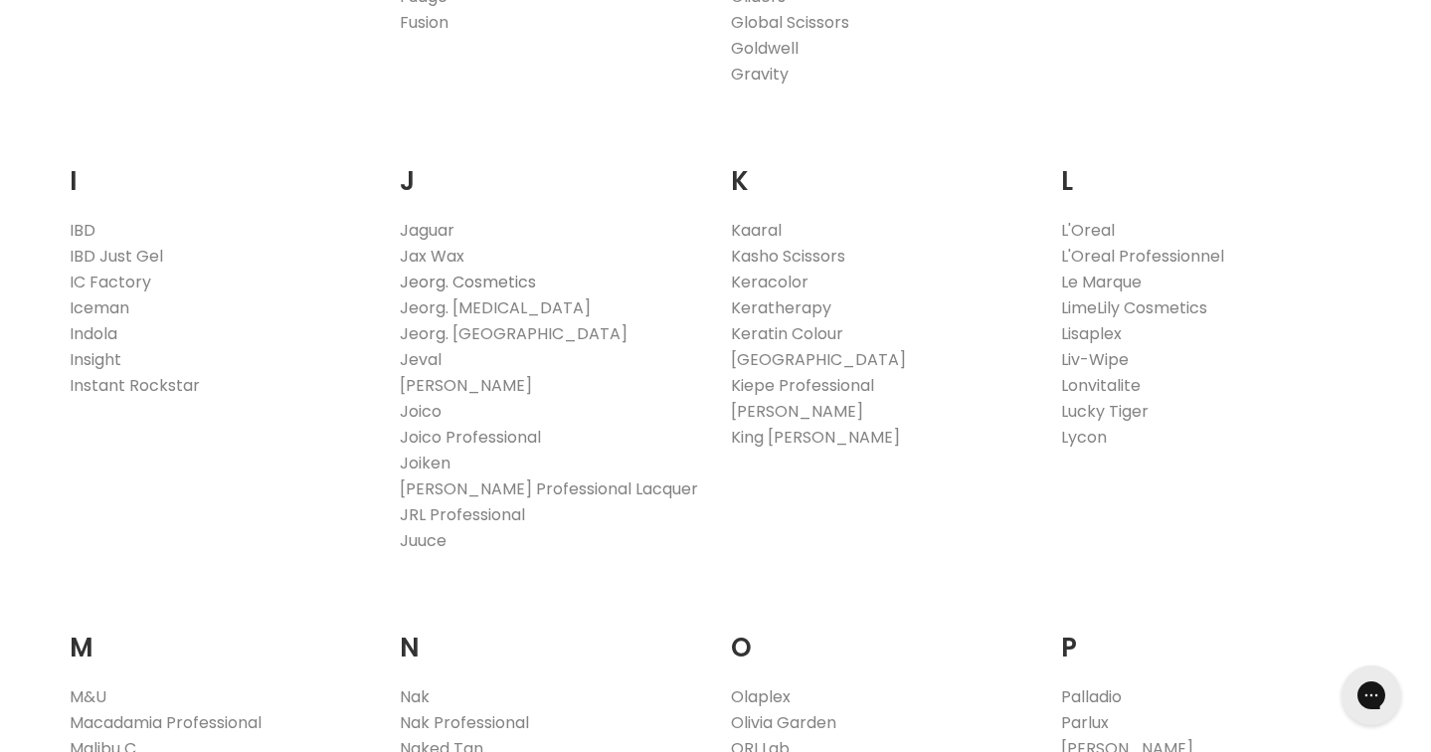
click at [477, 293] on link "Jeorg. Cosmetics" at bounding box center [468, 282] width 136 height 23
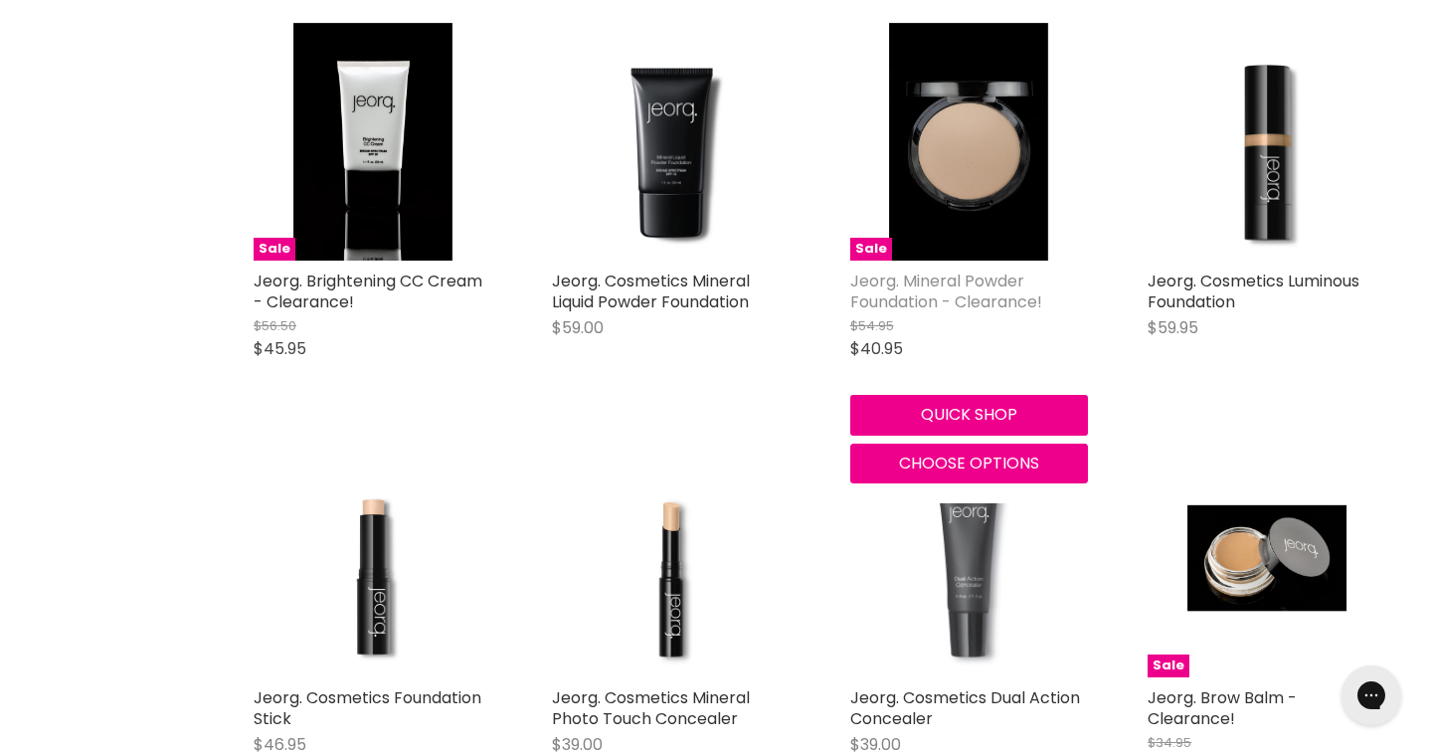
click at [927, 313] on link "Jeorg. Mineral Powder Foundation - Clearance!" at bounding box center [946, 292] width 192 height 44
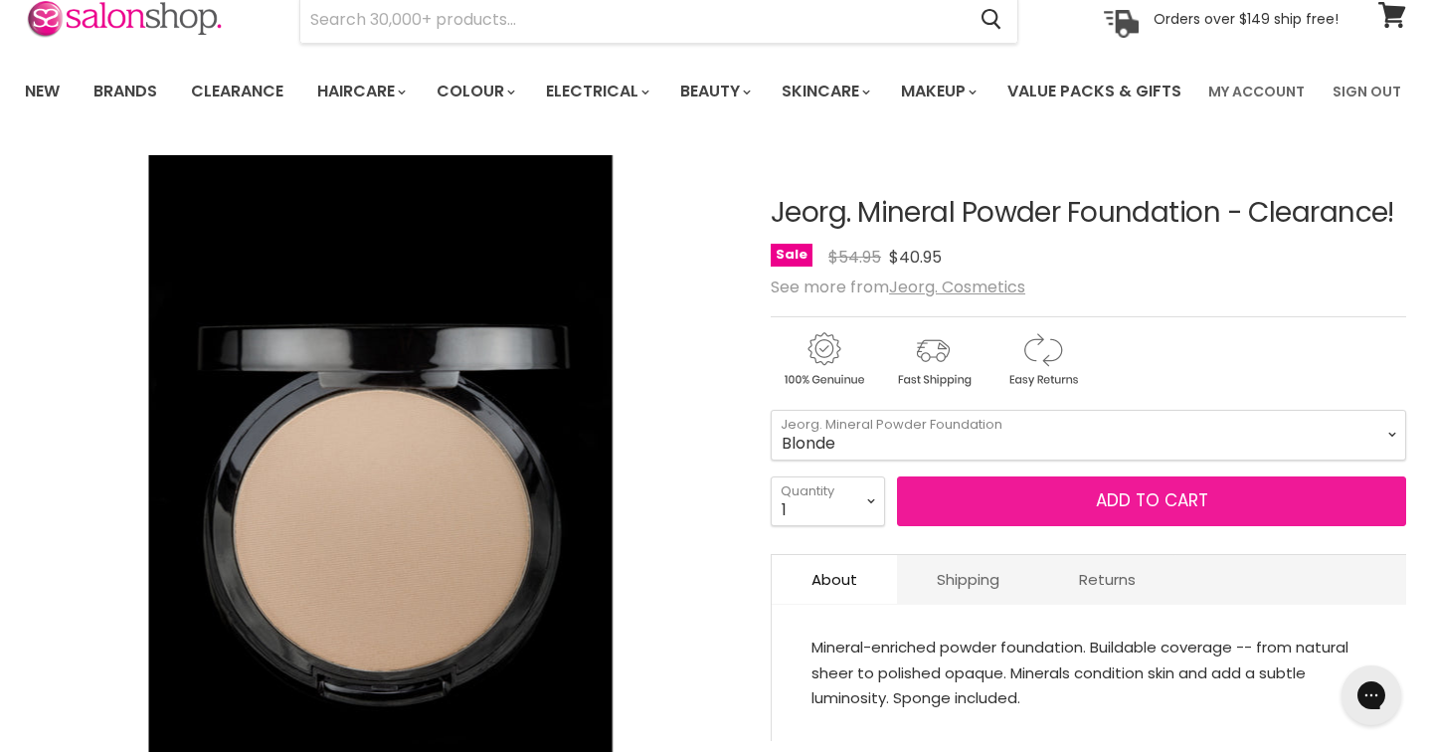
scroll to position [111, 0]
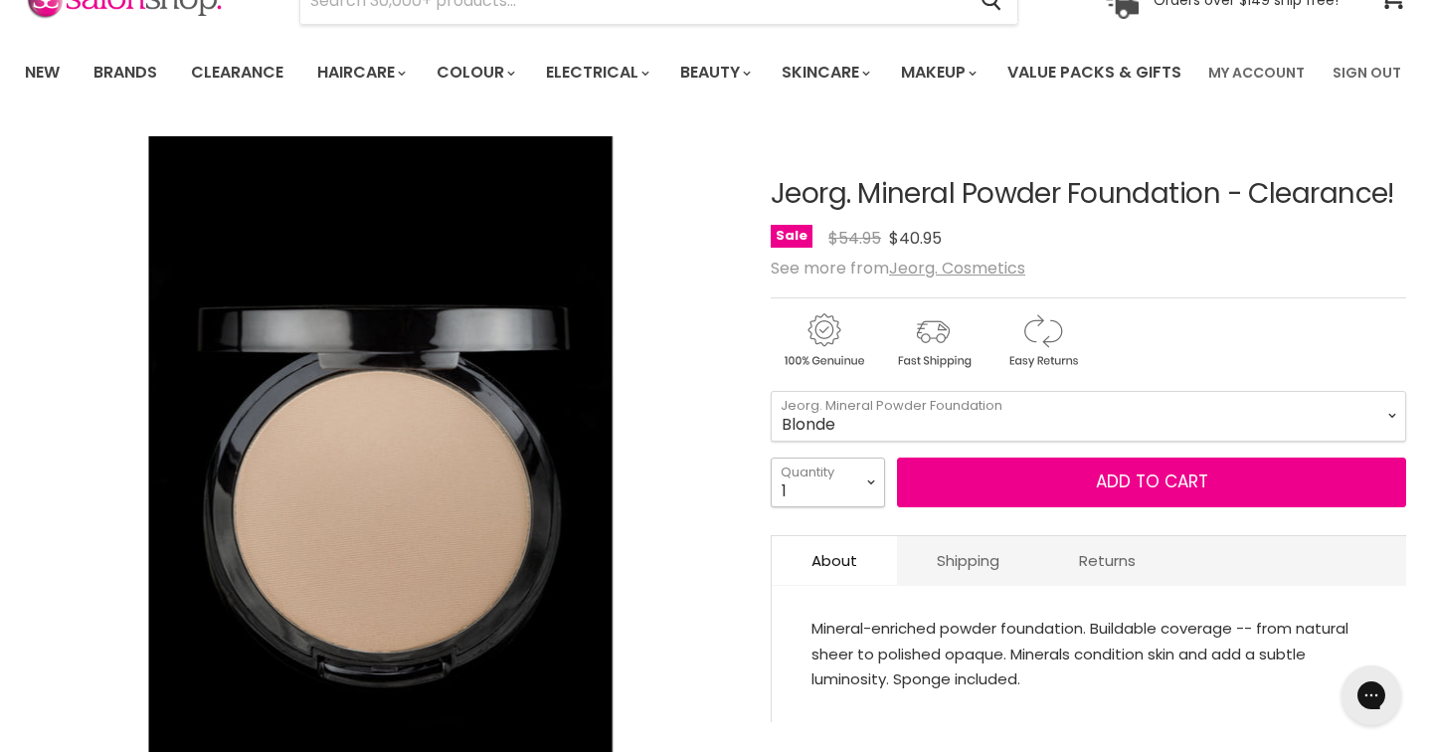
click at [870, 507] on select "1 2 3 4 5 6 7 8 9 10+" at bounding box center [828, 482] width 114 height 50
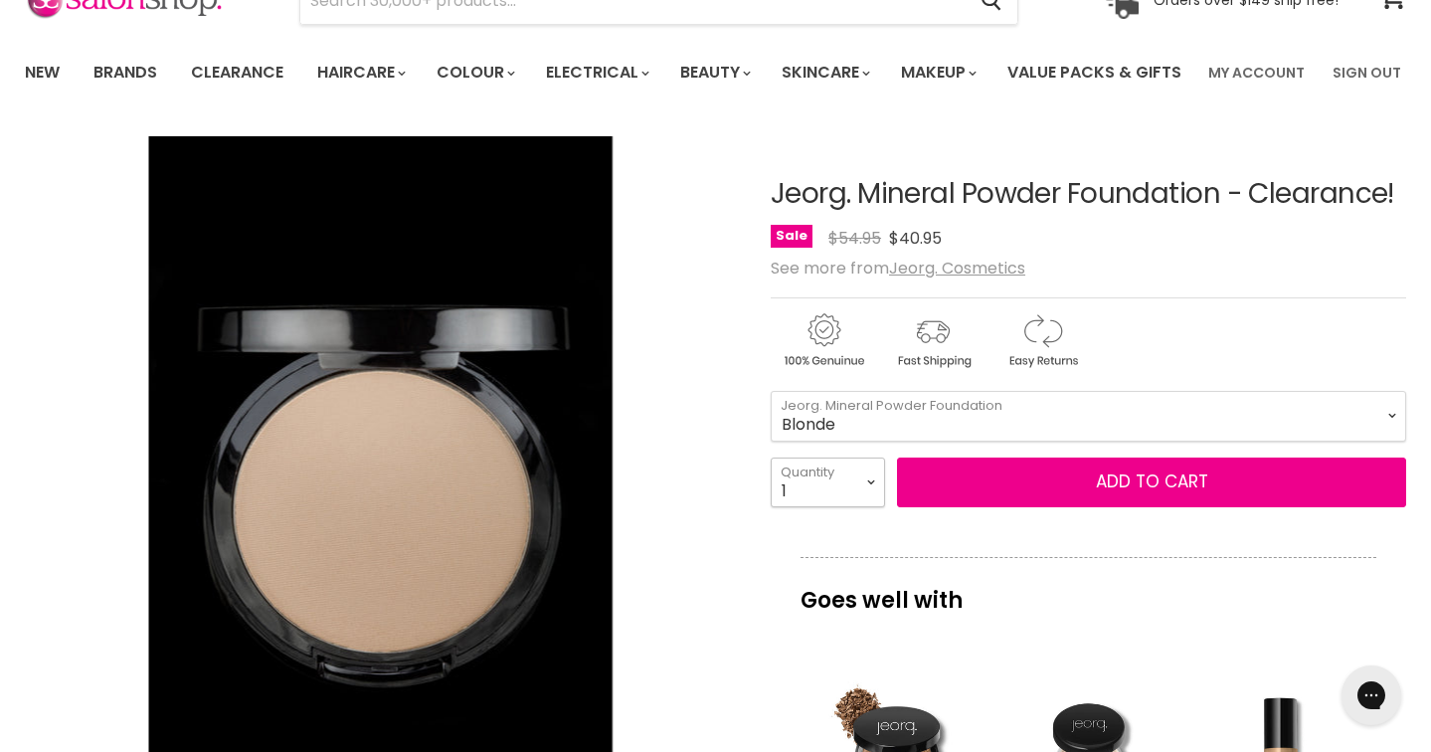
select select "3"
click at [771, 507] on select "1 2 3 4 5 6 7 8 9 10+" at bounding box center [828, 482] width 114 height 50
type input "3"
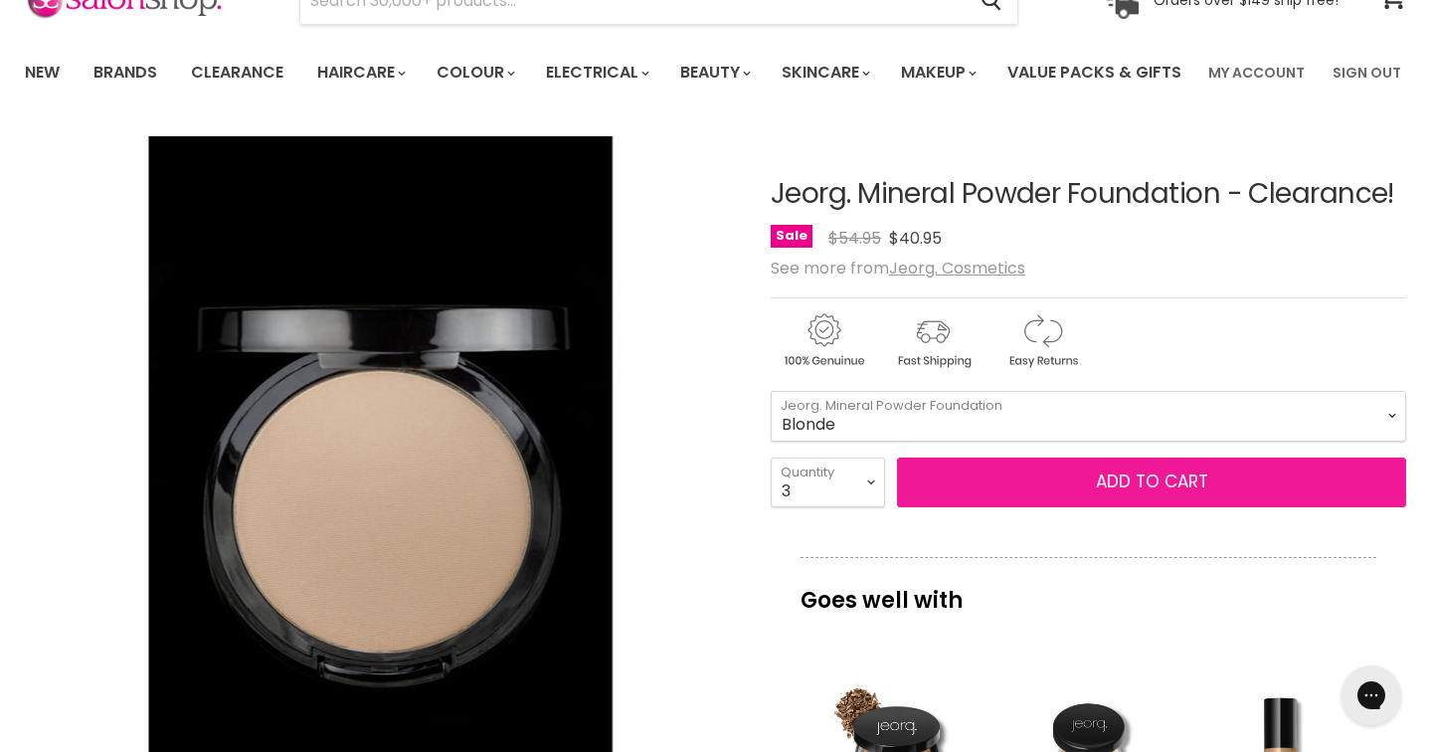
click at [1120, 493] on span "Add to cart" at bounding box center [1152, 481] width 112 height 24
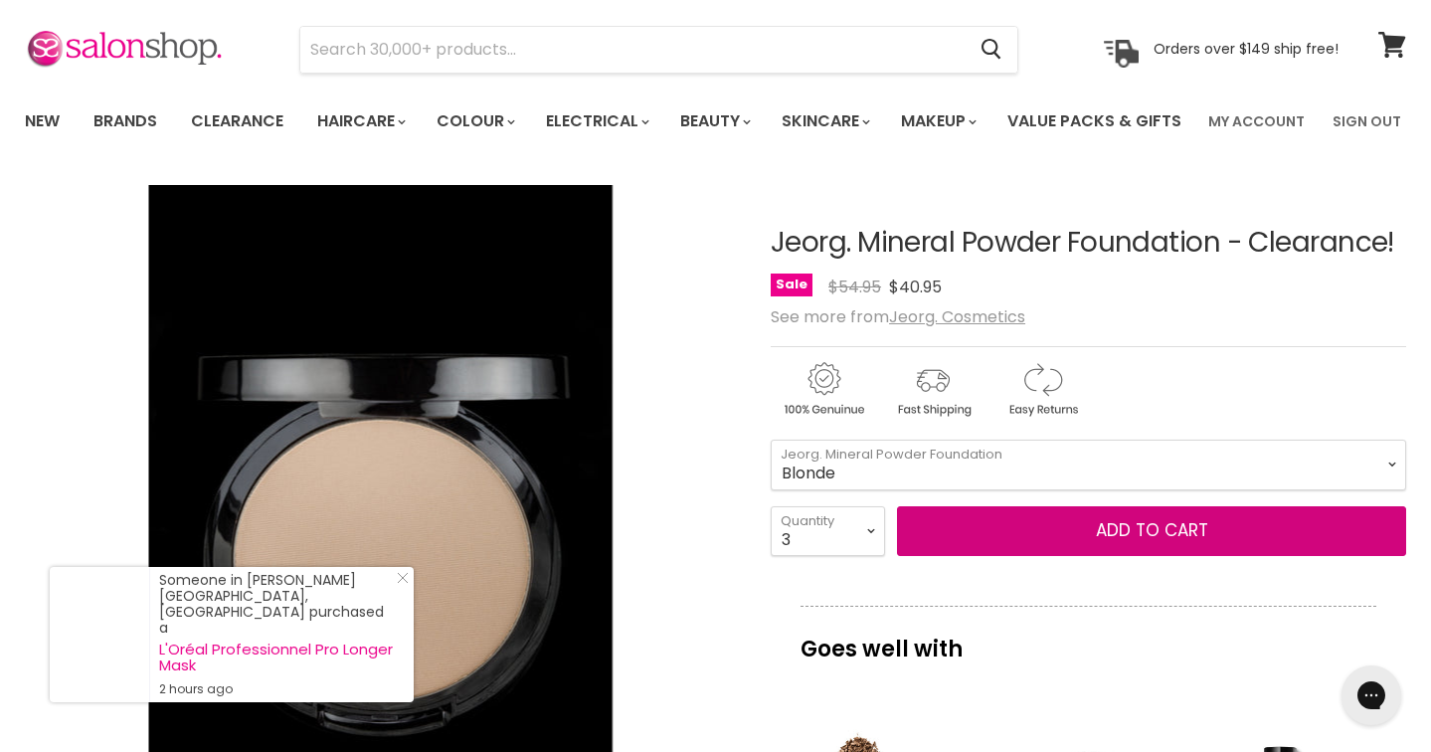
scroll to position [53, 0]
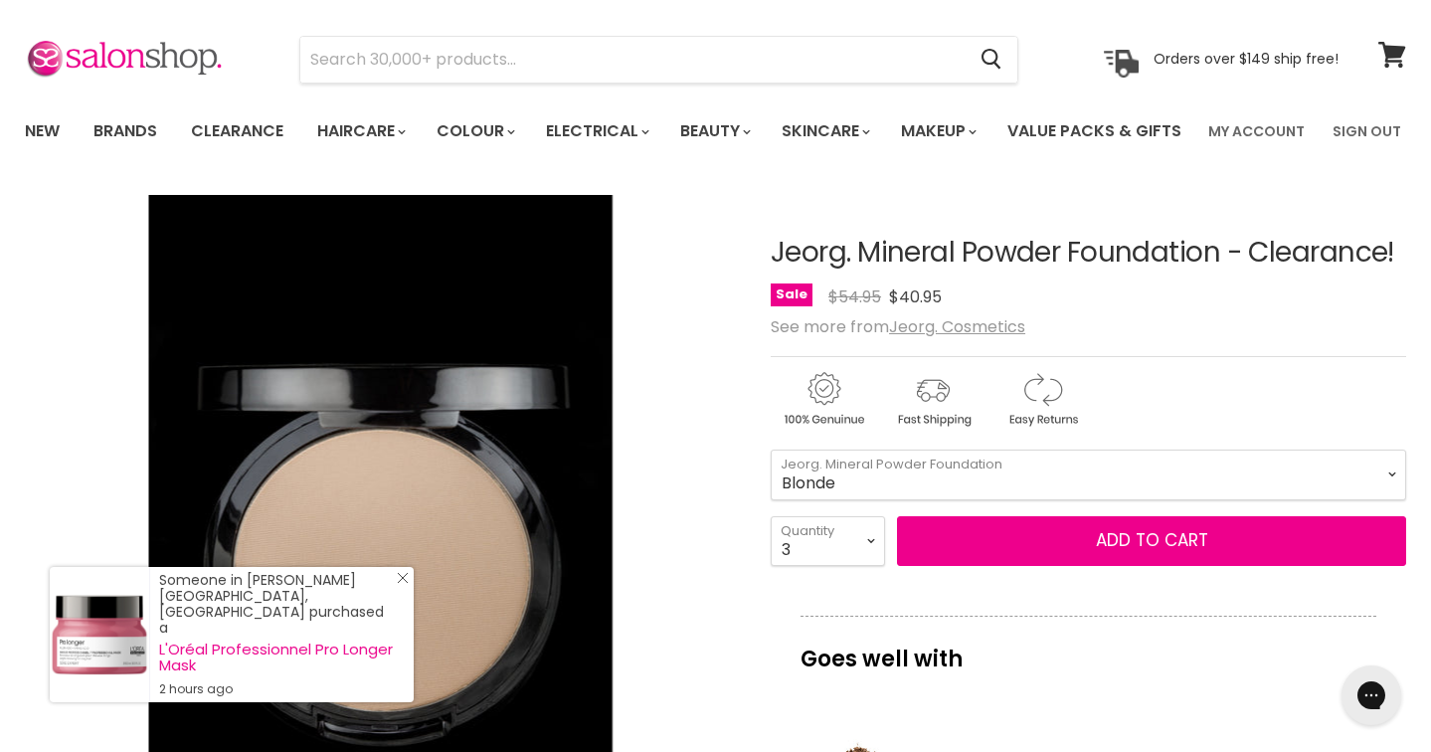
click at [403, 583] on line "Close Icon" at bounding box center [403, 578] width 10 height 10
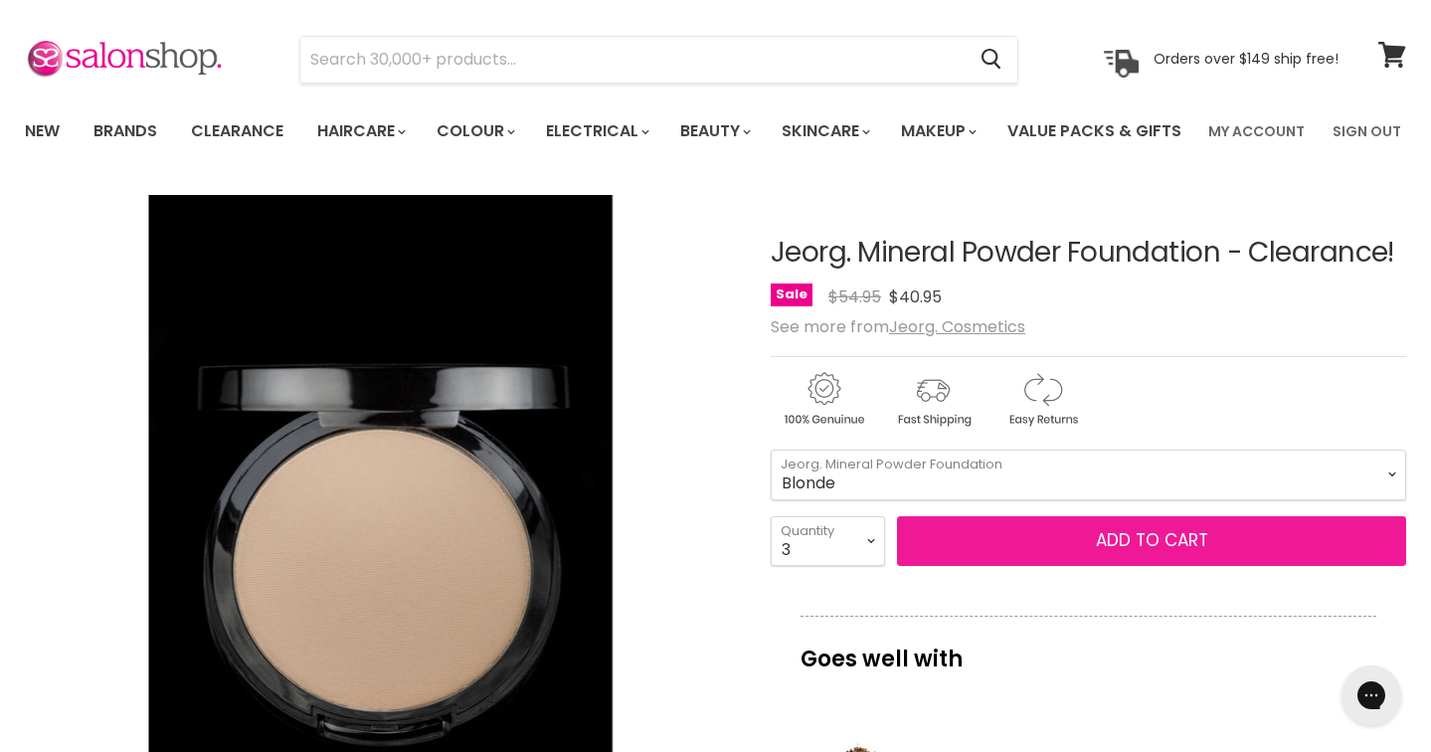
click at [1117, 552] on span "Add to cart" at bounding box center [1152, 540] width 112 height 24
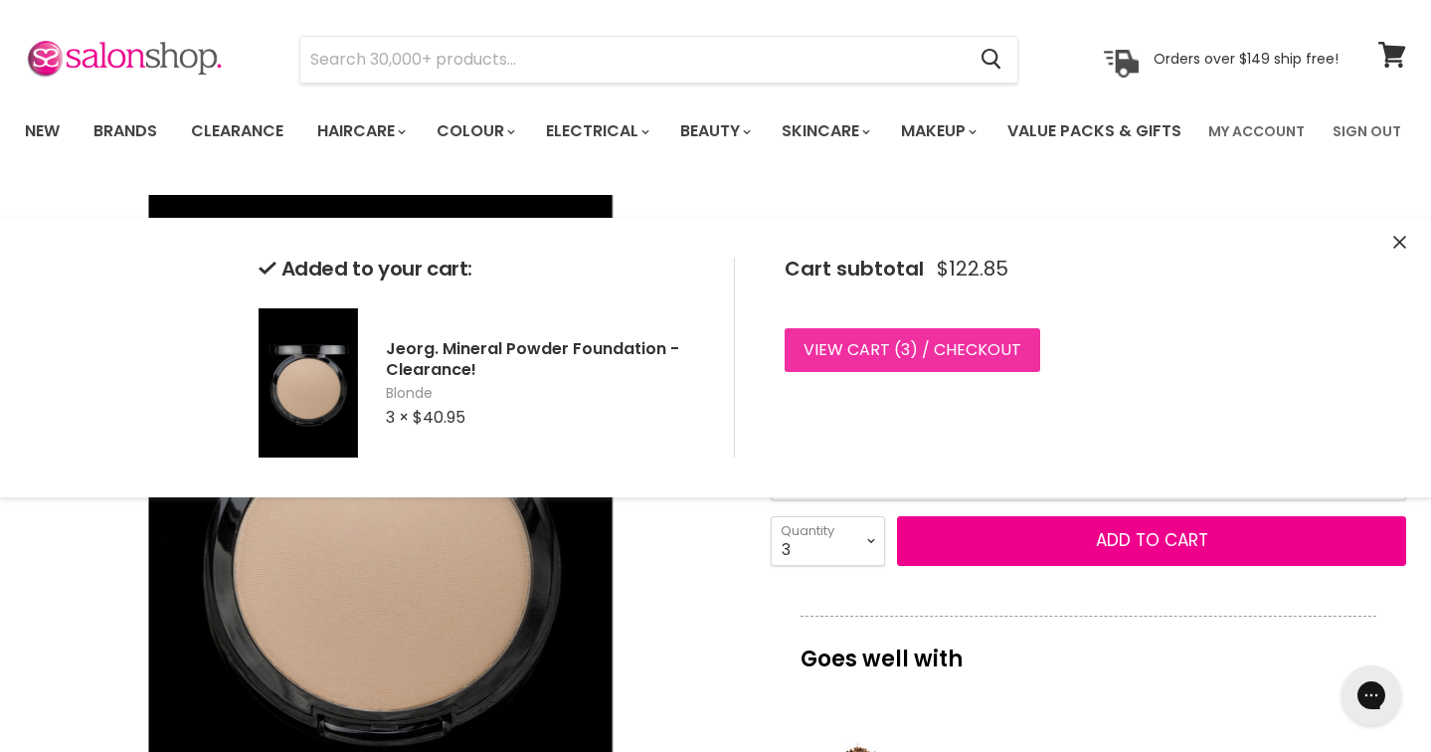
click at [928, 351] on link "View cart ( 3 ) / Checkout" at bounding box center [913, 350] width 256 height 44
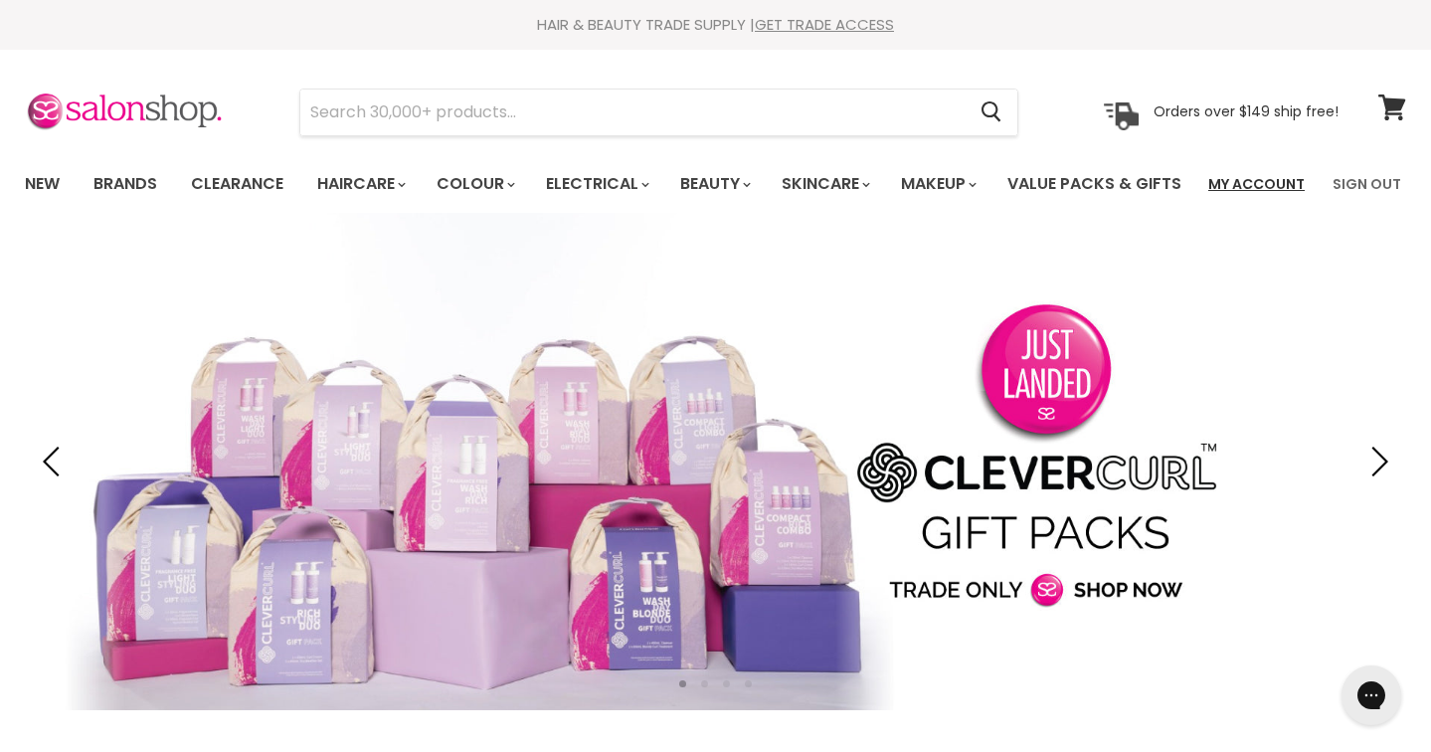
click at [1274, 184] on link "My Account" at bounding box center [1256, 184] width 120 height 42
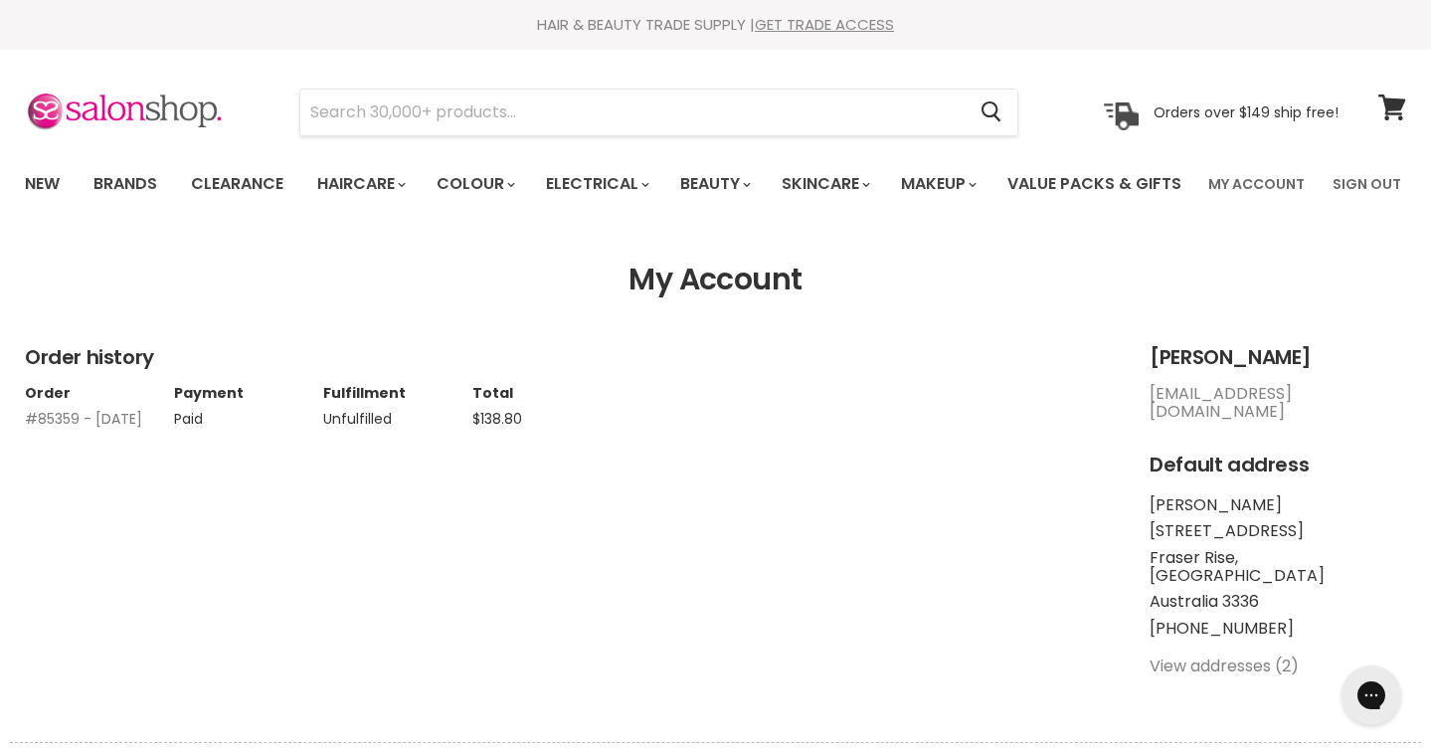
click at [77, 429] on link "#85359 - [DATE]" at bounding box center [83, 419] width 117 height 20
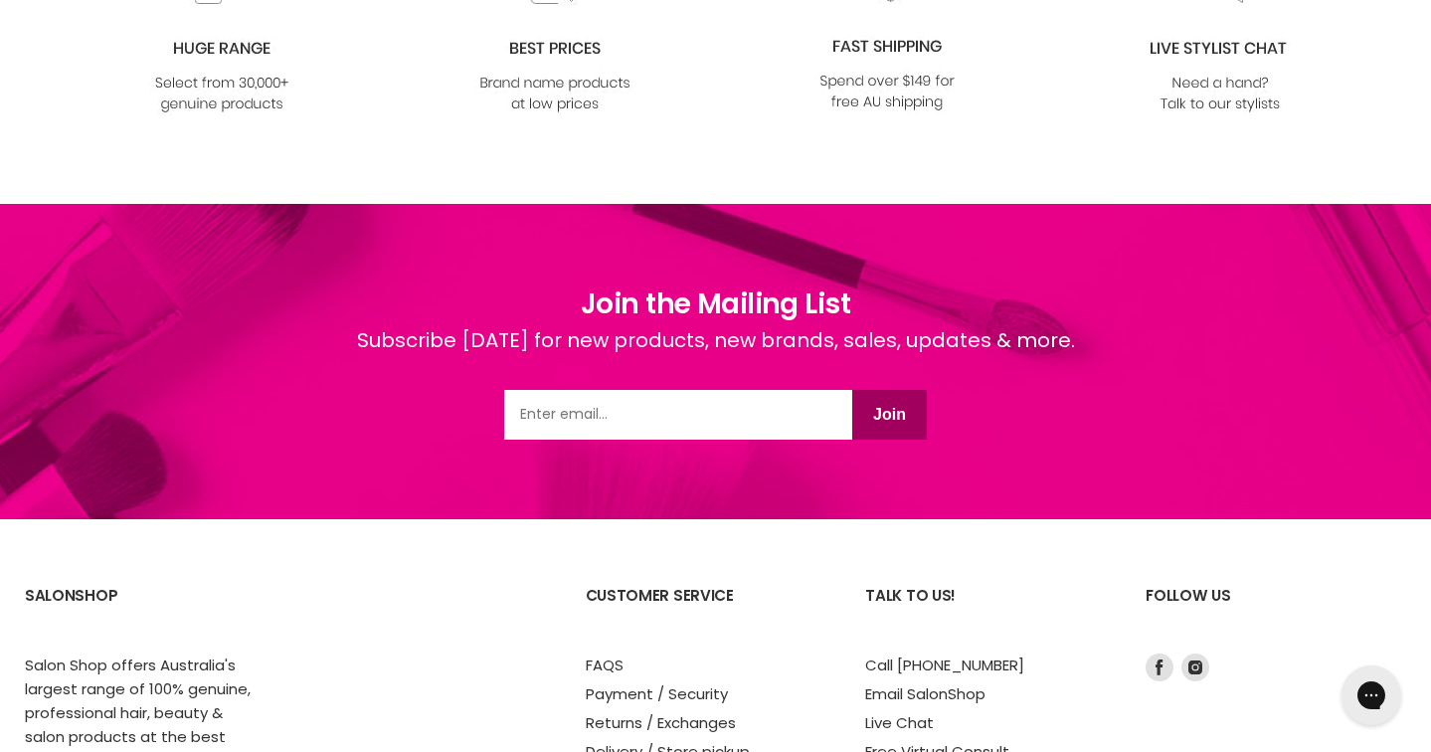
scroll to position [1283, 0]
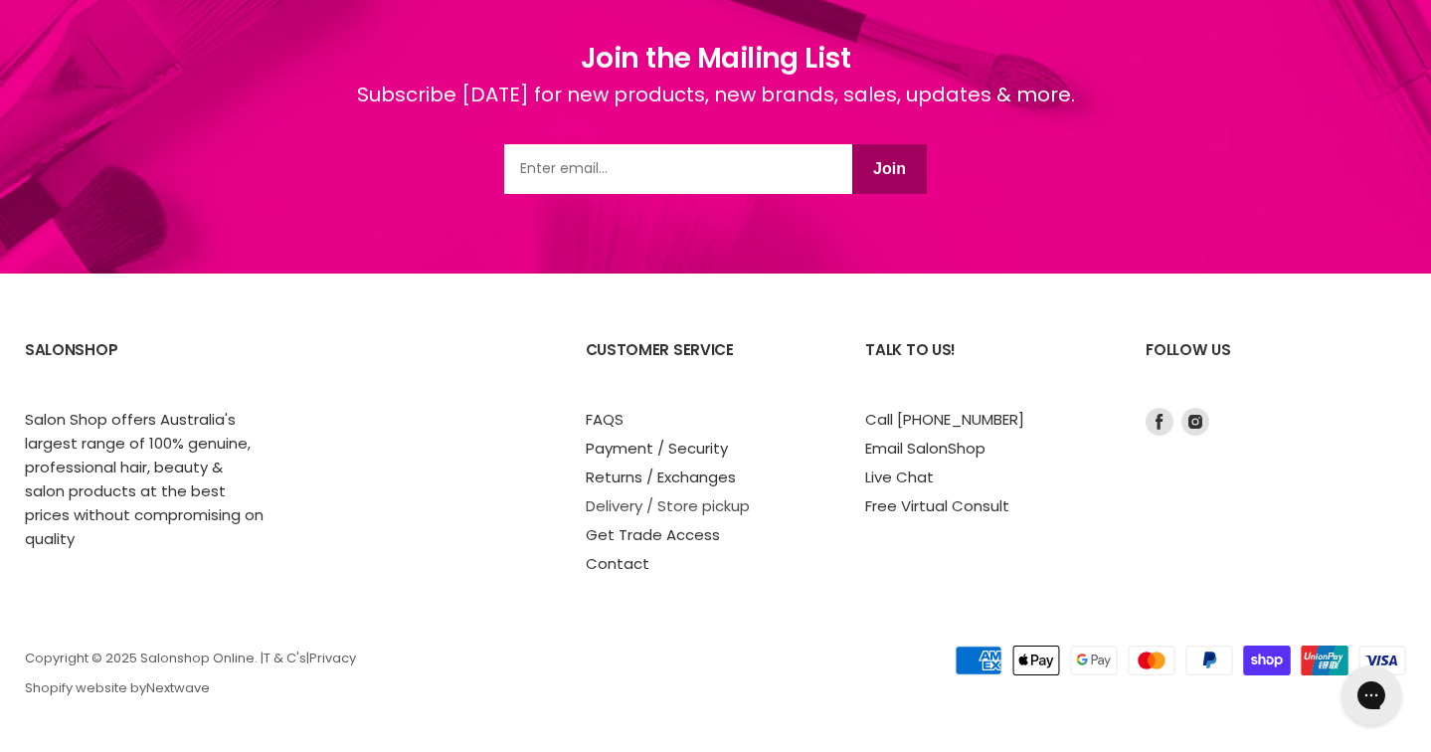
click at [646, 507] on link "Delivery / Store pickup" at bounding box center [668, 505] width 164 height 21
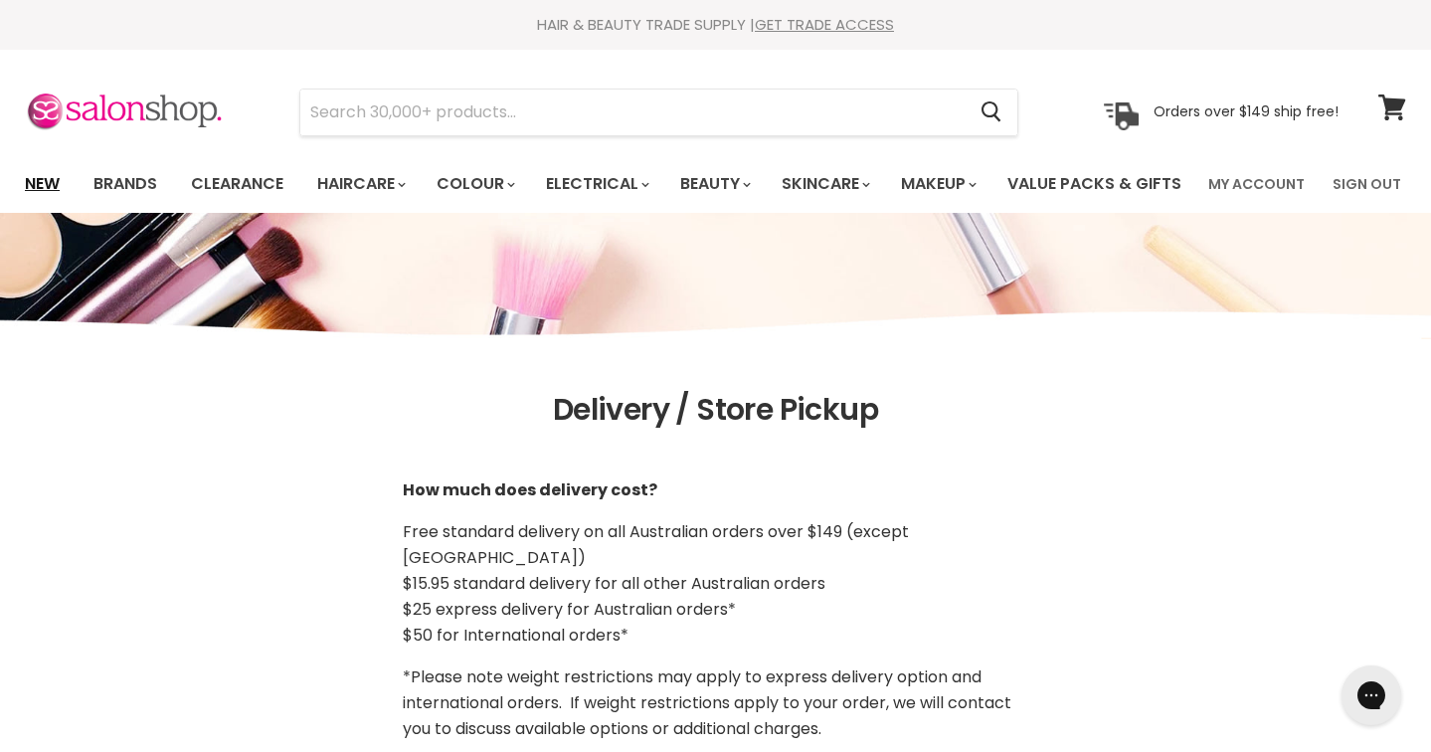
click at [36, 183] on link "New" at bounding box center [42, 184] width 65 height 42
